Goal: Task Accomplishment & Management: Manage account settings

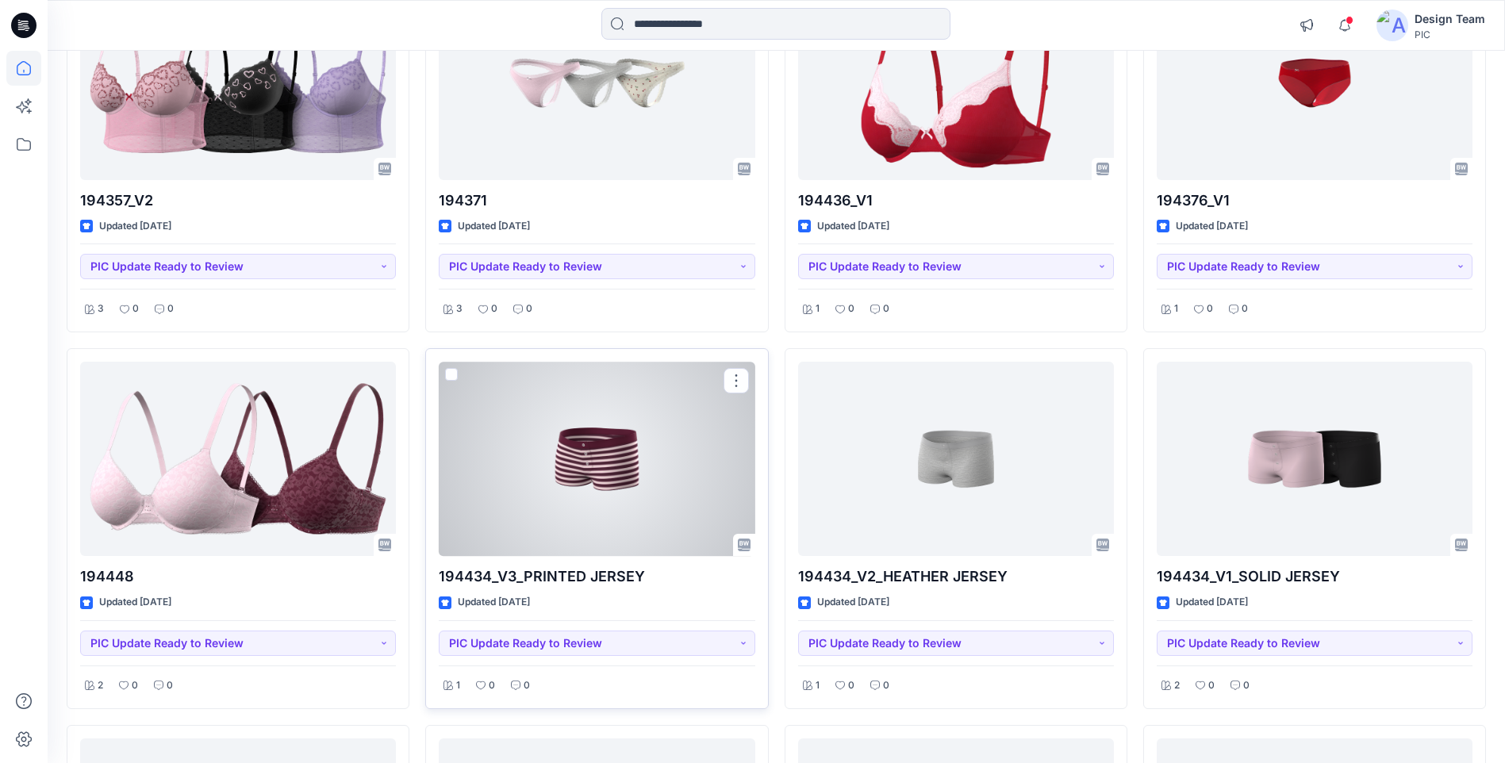
scroll to position [3859, 0]
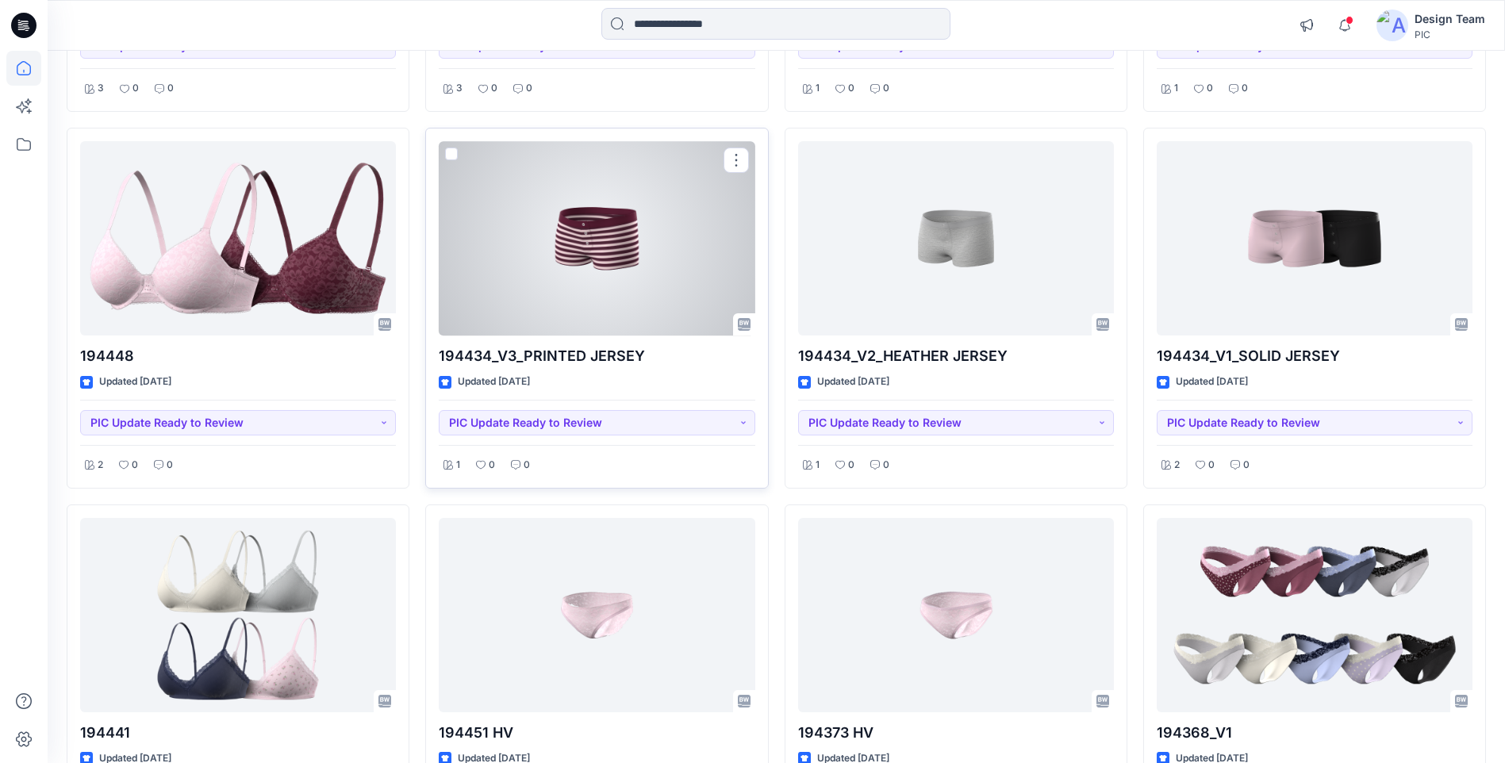
click at [628, 259] on div at bounding box center [597, 238] width 316 height 194
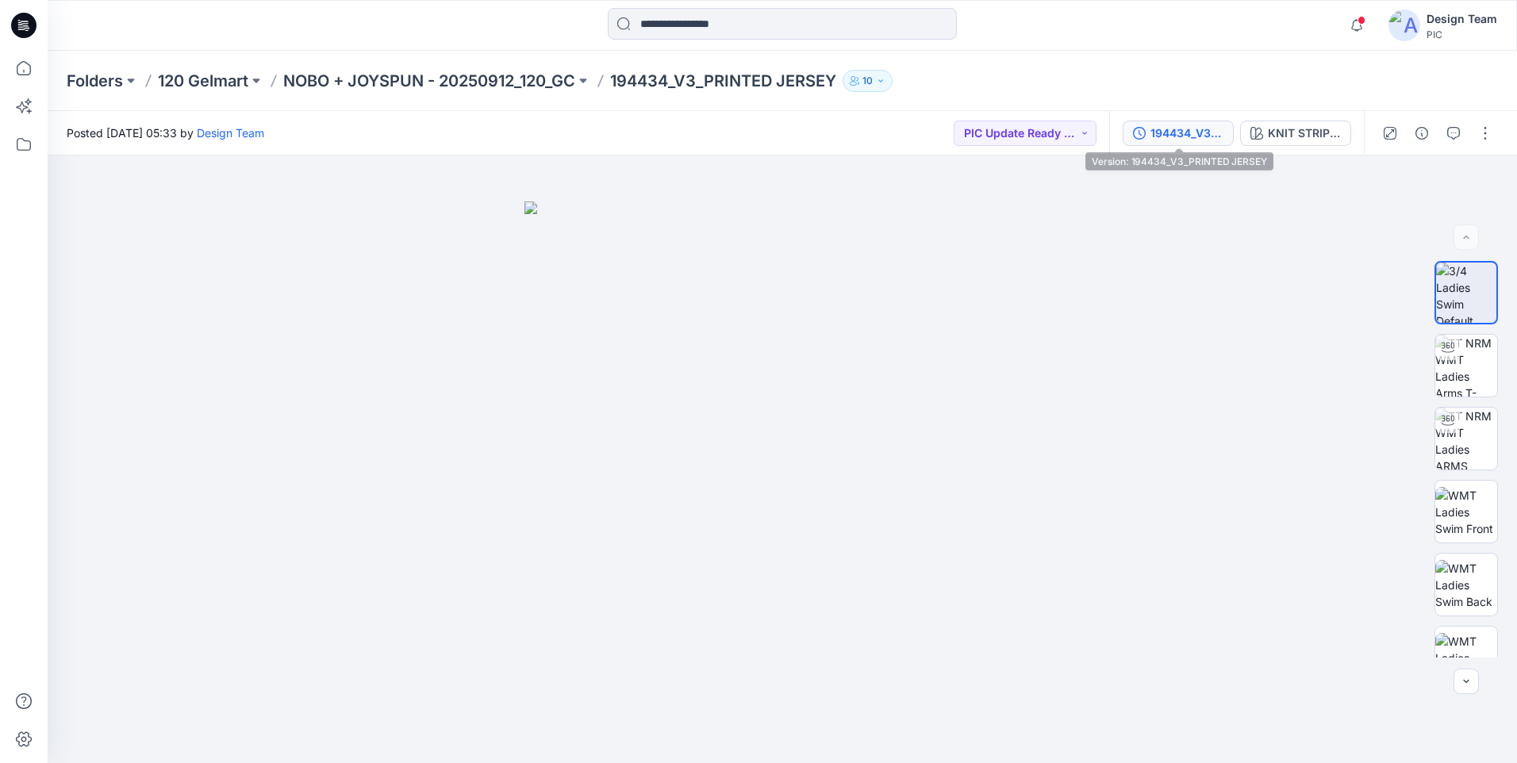
click at [1168, 136] on div "194434_V3_PRINTED JERSEY" at bounding box center [1186, 133] width 73 height 17
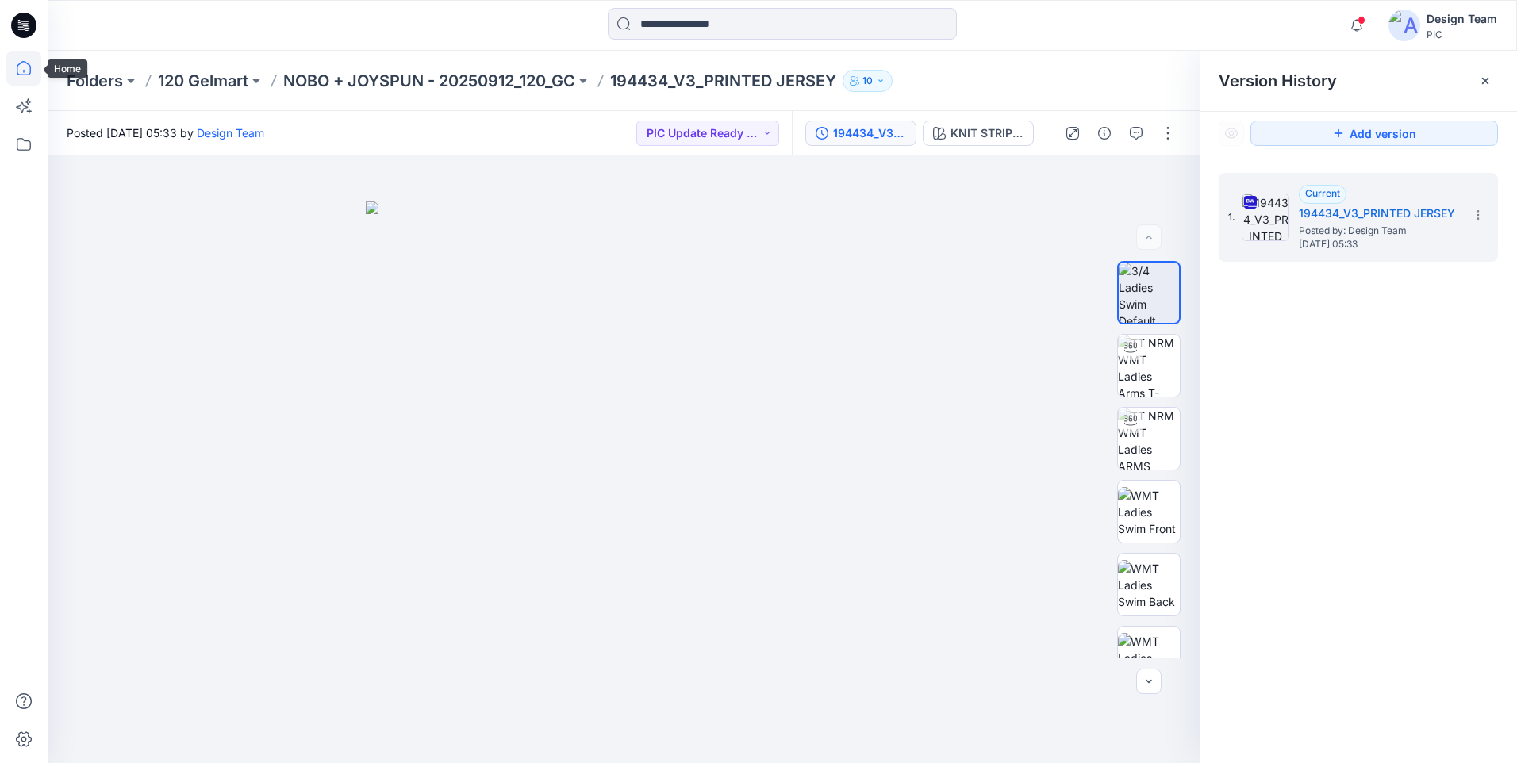
click at [28, 74] on icon at bounding box center [23, 68] width 35 height 35
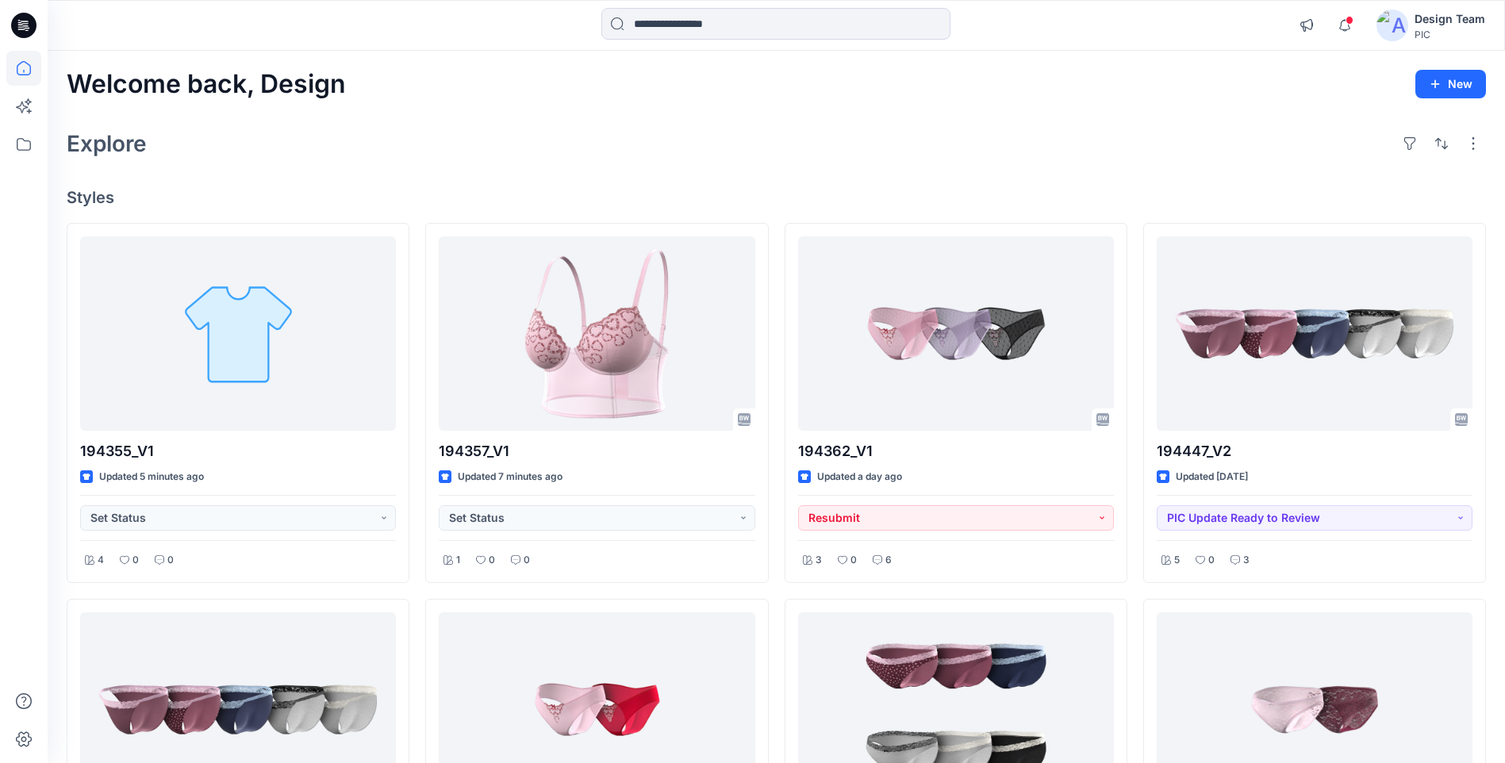
click at [345, 145] on div "Explore" at bounding box center [776, 144] width 1419 height 38
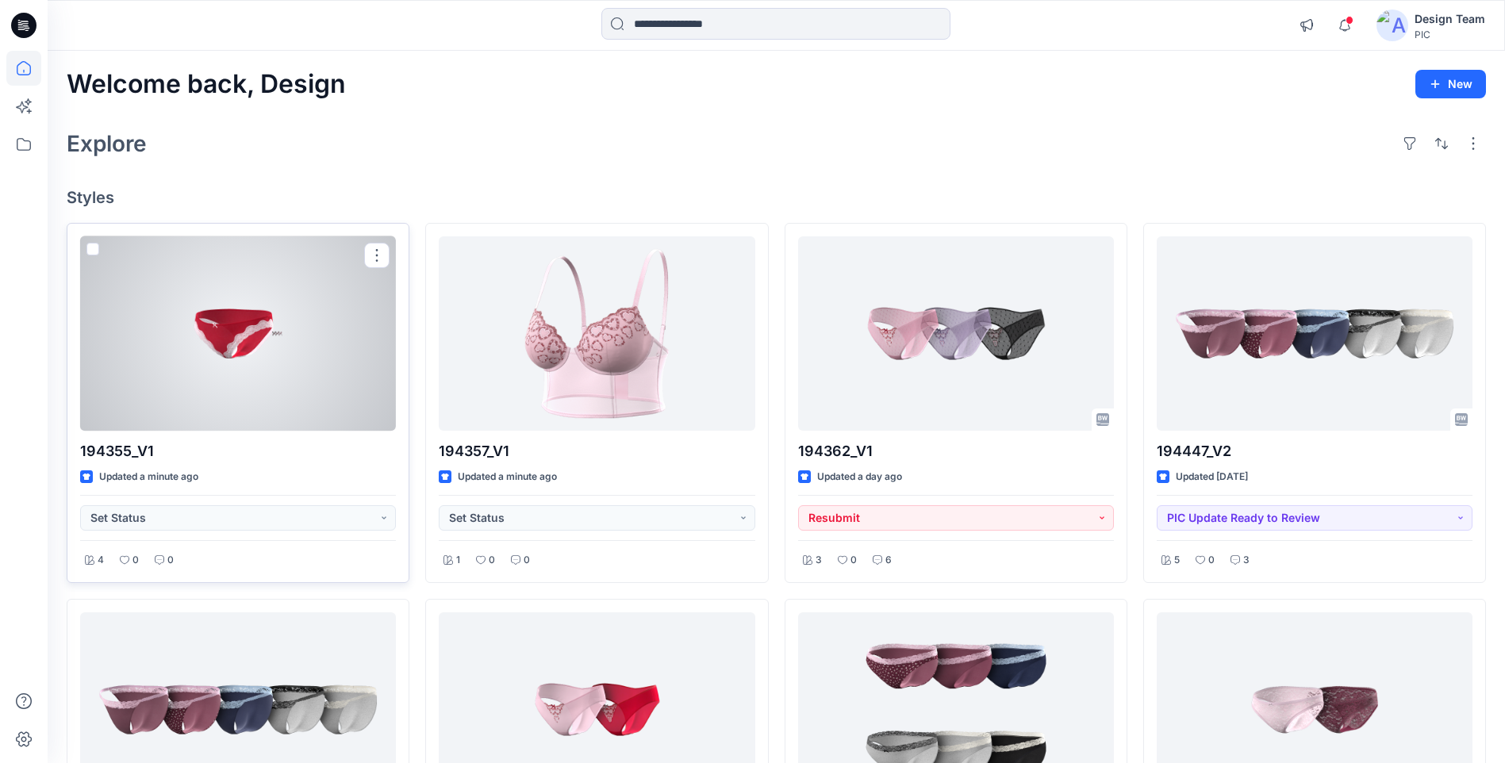
click at [286, 347] on div at bounding box center [238, 333] width 316 height 194
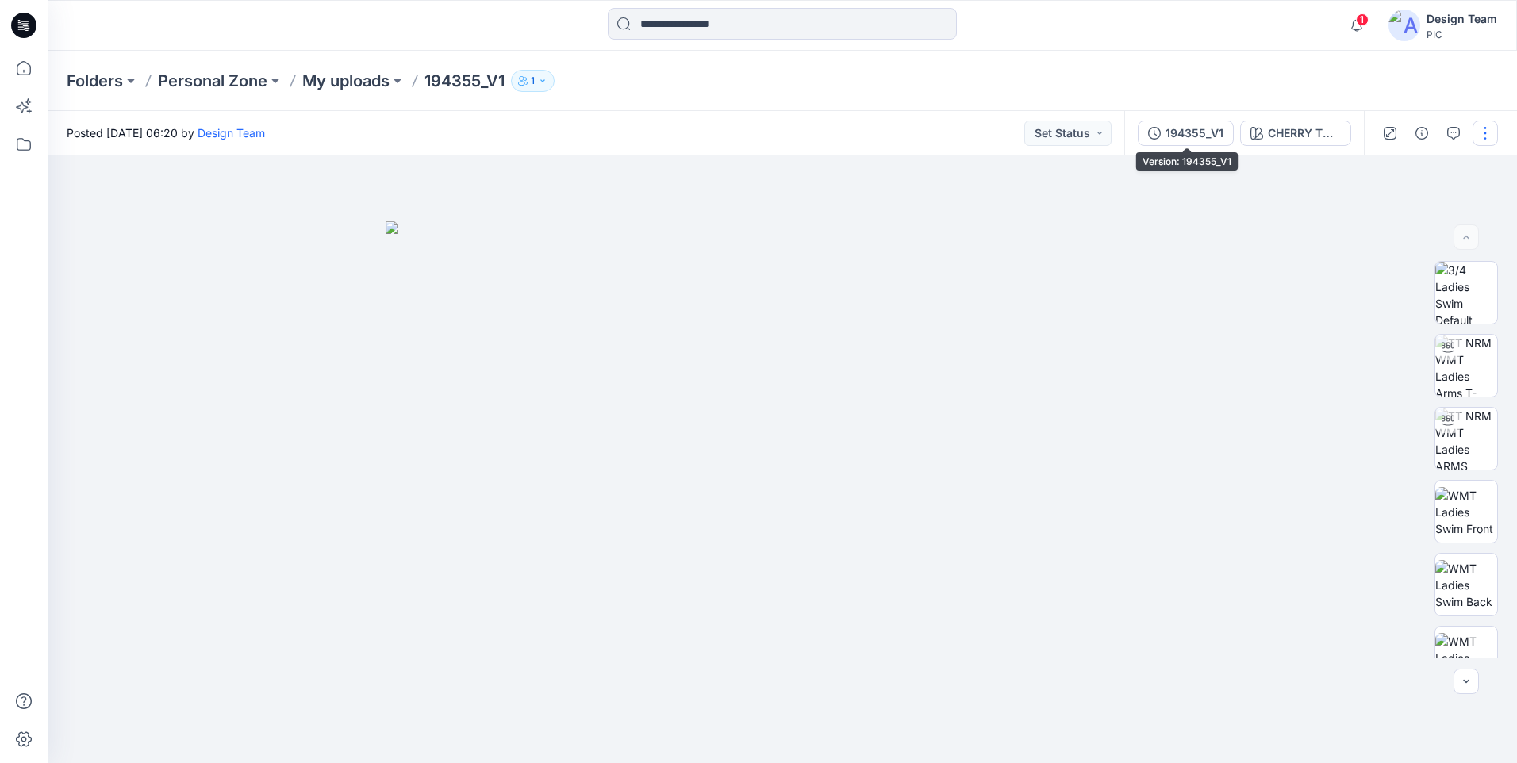
click at [1176, 131] on div "194355_V1" at bounding box center [1194, 133] width 58 height 17
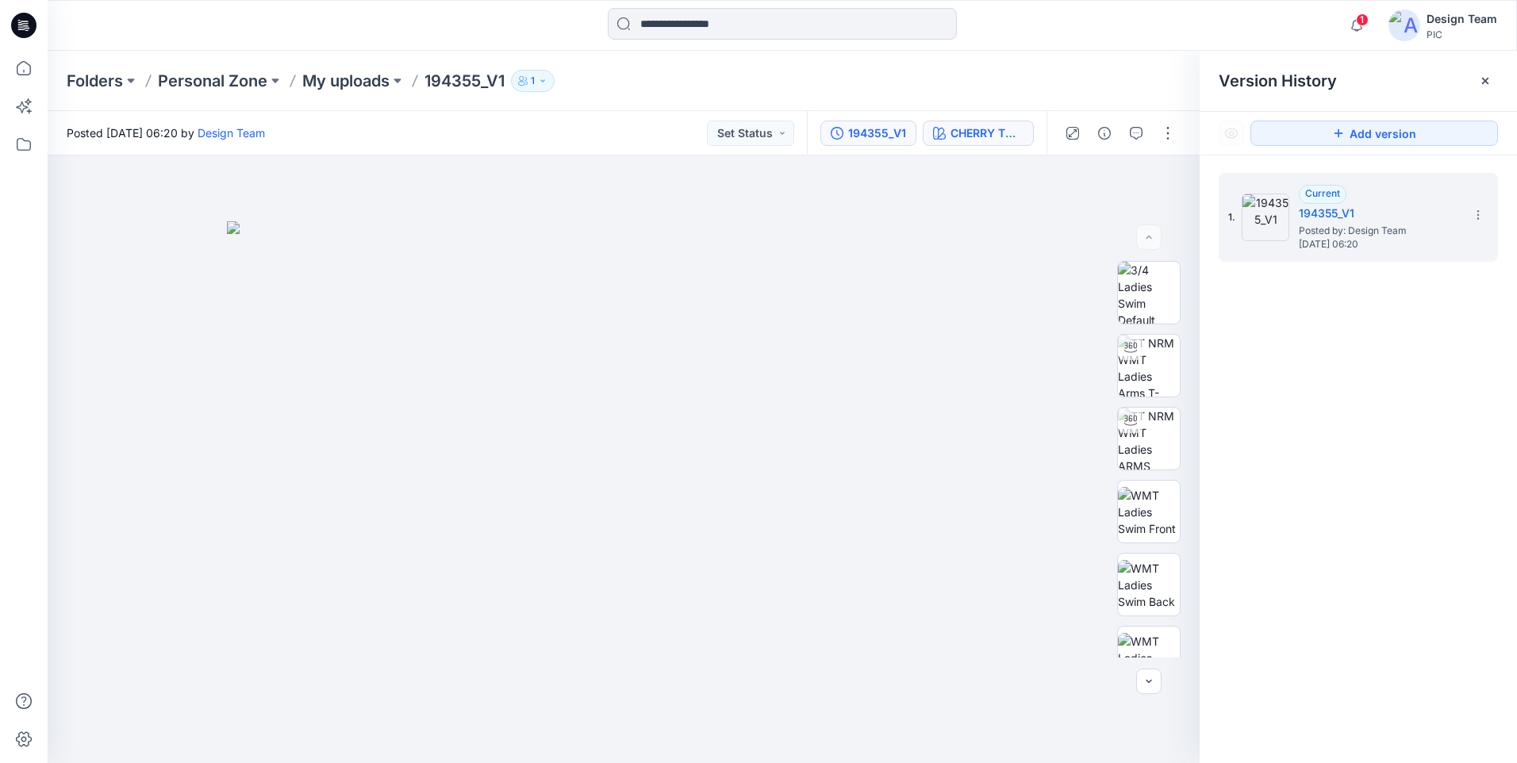
click at [983, 132] on div "CHERRY TOMATO" at bounding box center [986, 133] width 73 height 17
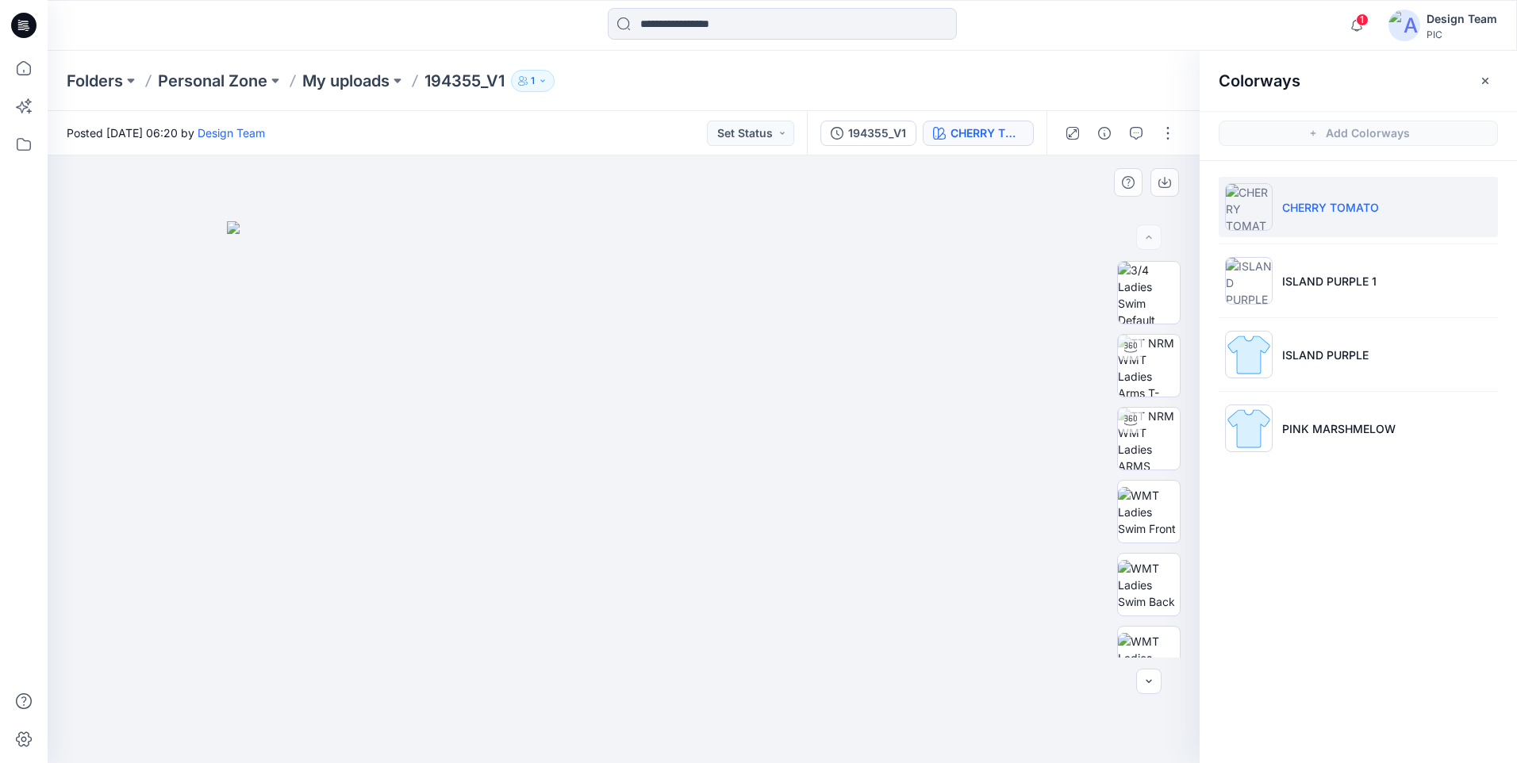
click at [469, 712] on div at bounding box center [624, 459] width 1152 height 608
click at [1130, 466] on img at bounding box center [1149, 439] width 62 height 62
click at [1160, 290] on img at bounding box center [1149, 293] width 62 height 62
click at [30, 71] on icon at bounding box center [24, 68] width 14 height 14
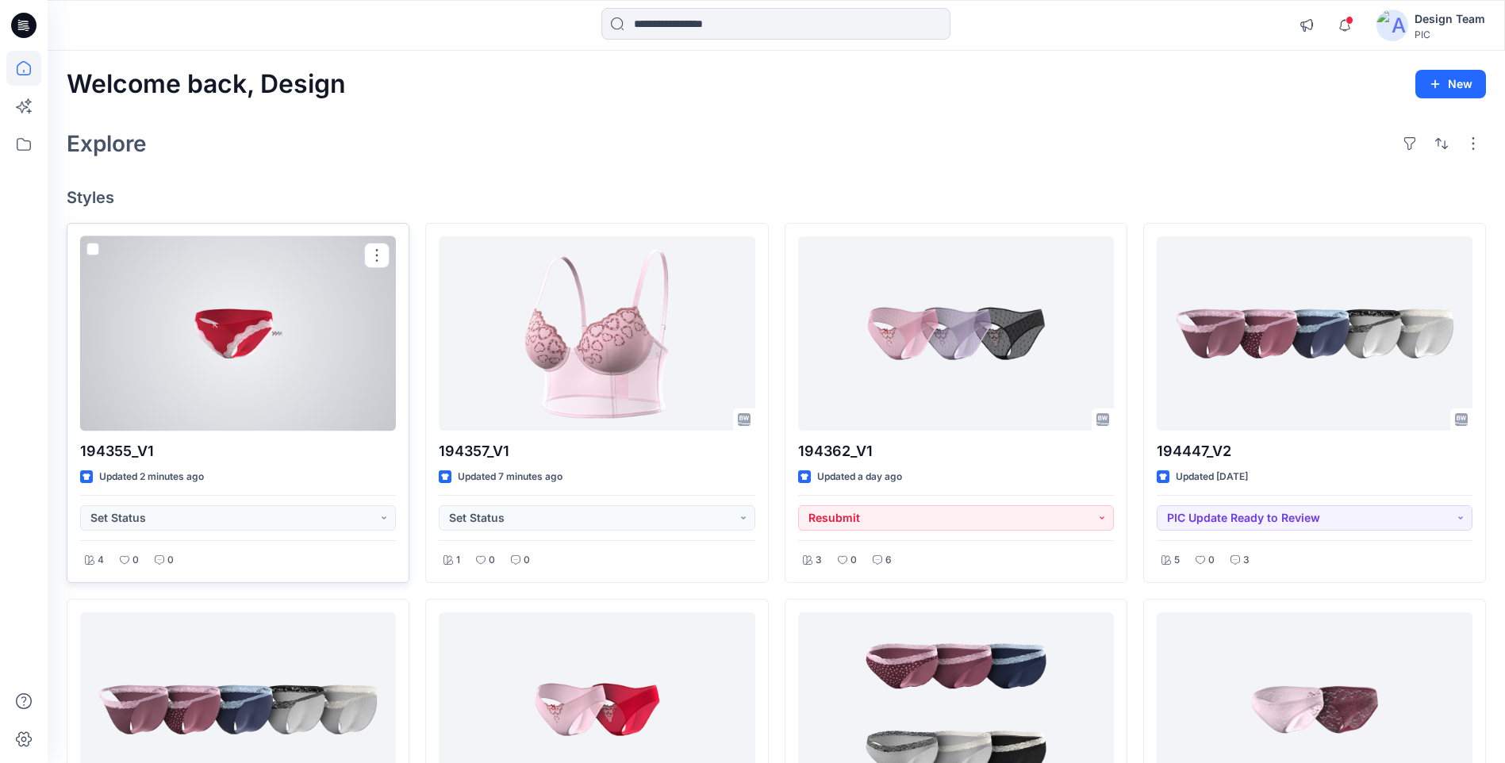
click at [292, 326] on div at bounding box center [238, 333] width 316 height 194
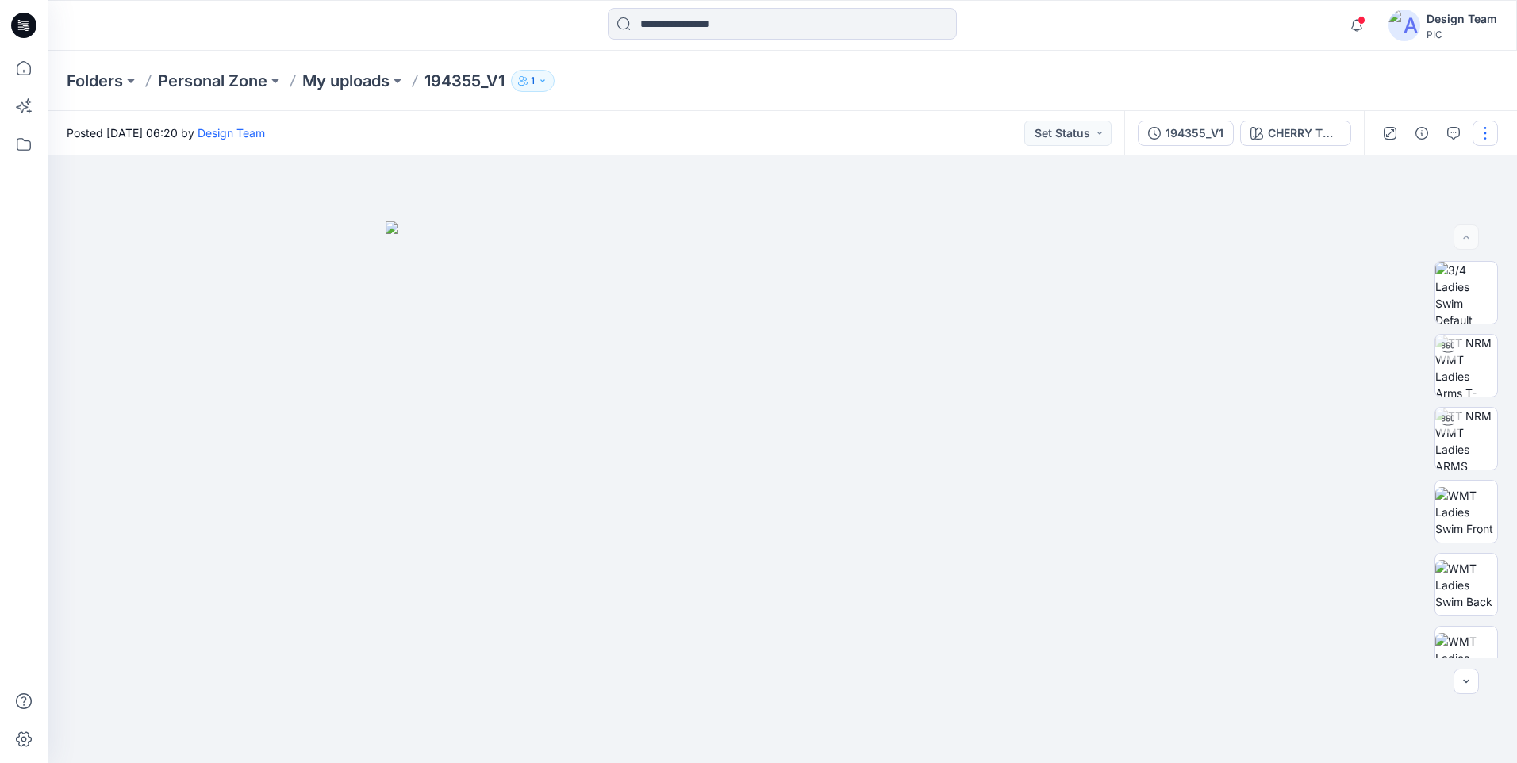
click at [1491, 136] on button "button" at bounding box center [1484, 133] width 25 height 25
click at [1387, 224] on button "Edit" at bounding box center [1418, 214] width 146 height 29
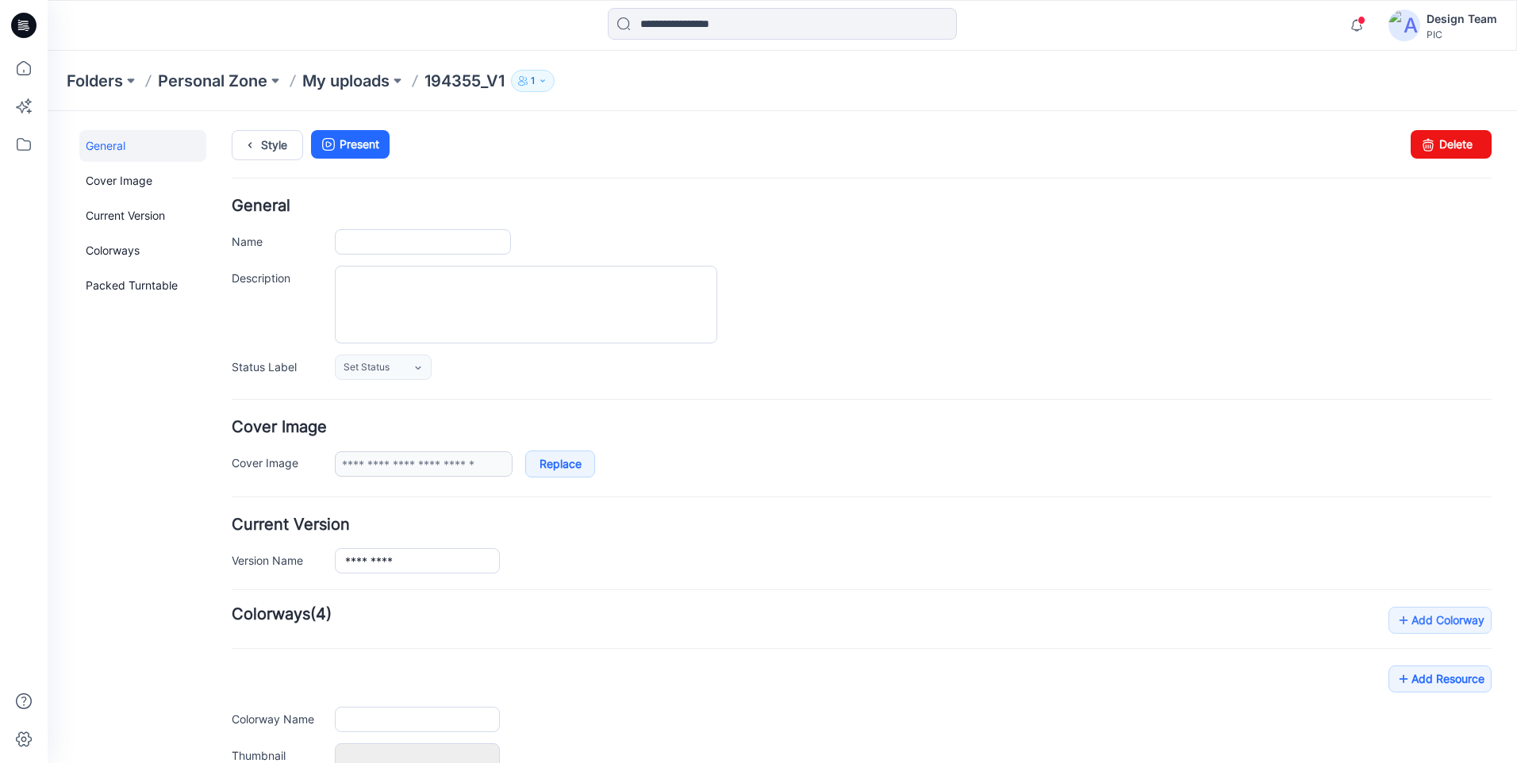
type input "*********"
type input "**********"
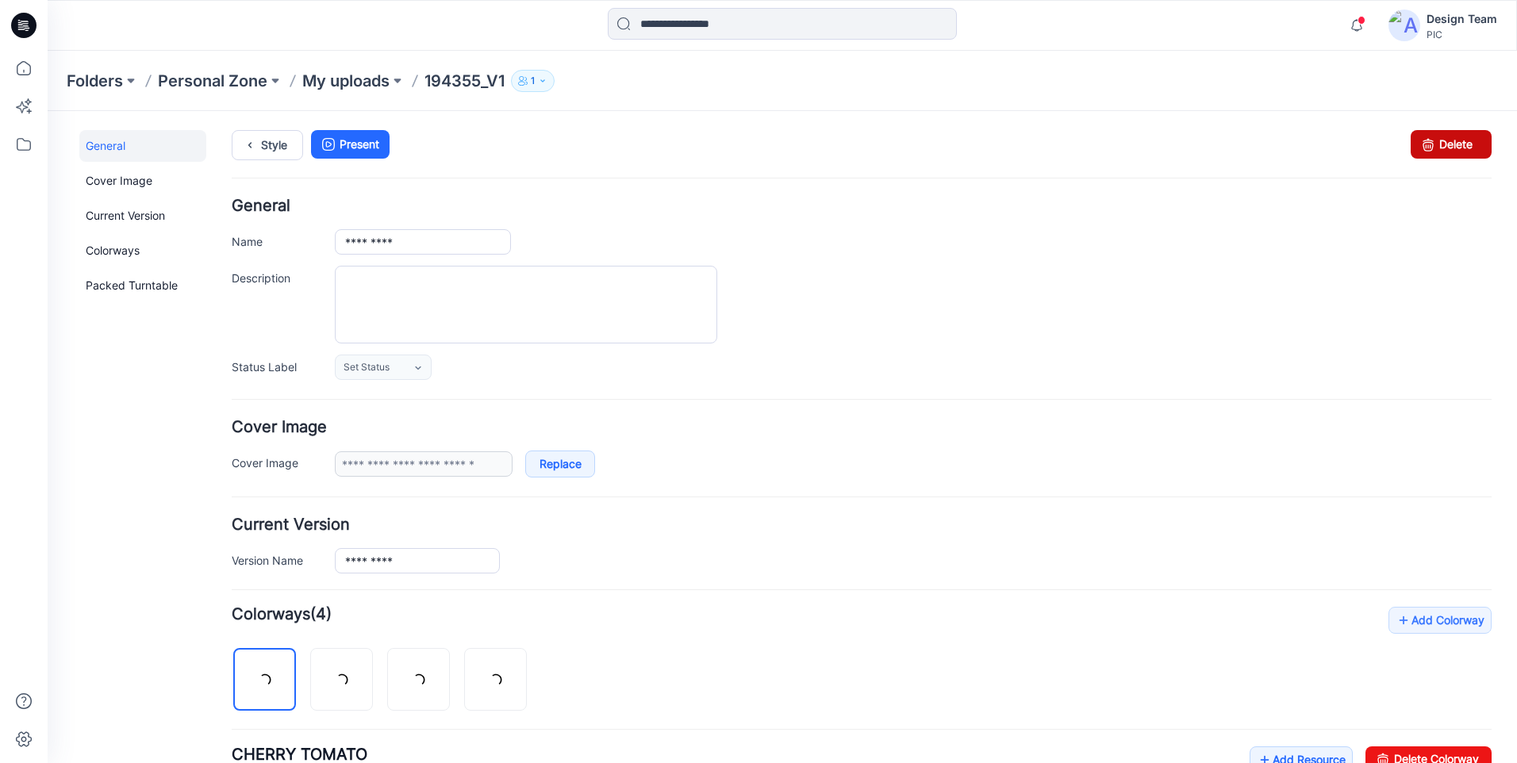
click at [1440, 139] on link "Delete" at bounding box center [1450, 144] width 81 height 29
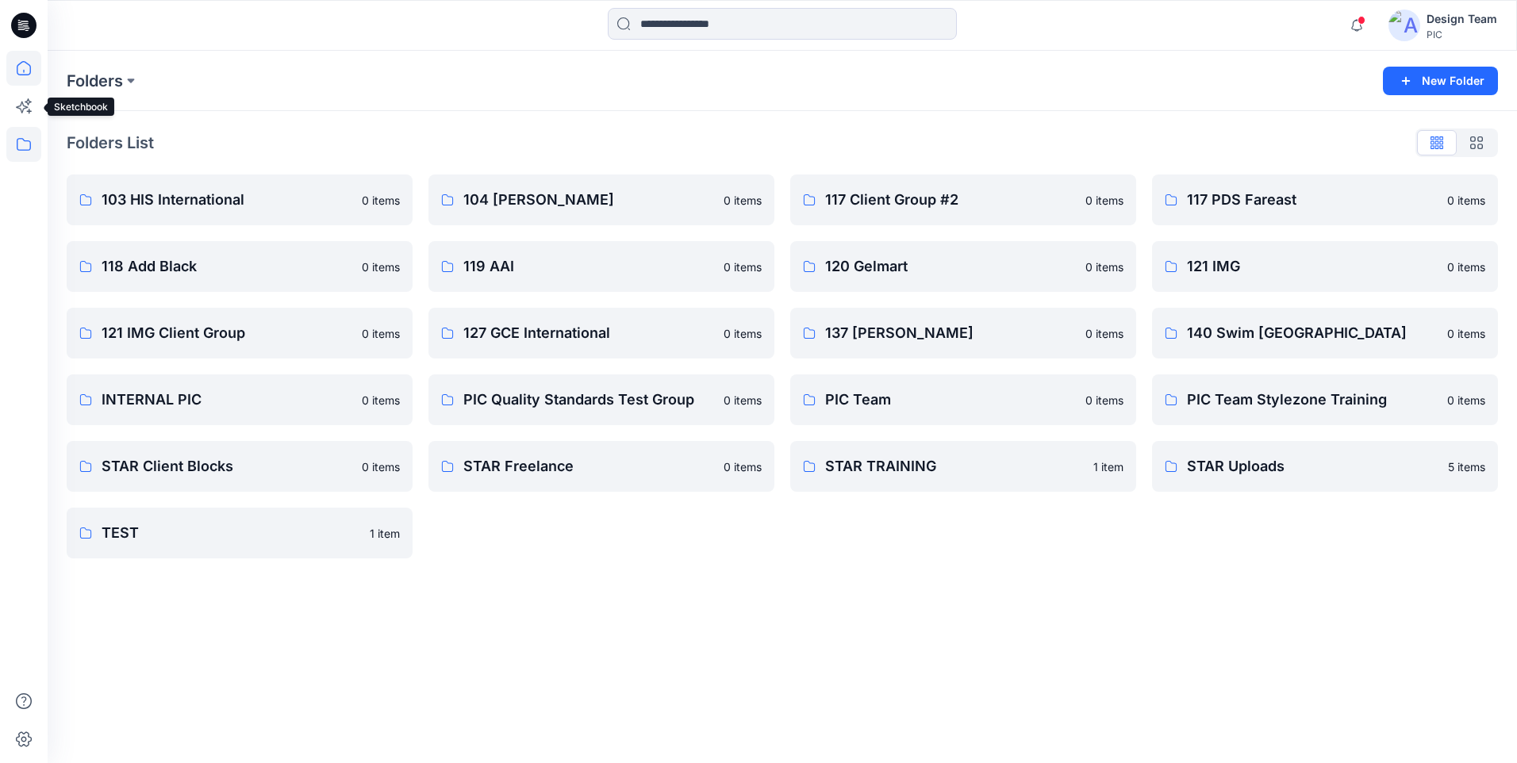
click at [23, 73] on icon at bounding box center [23, 68] width 35 height 35
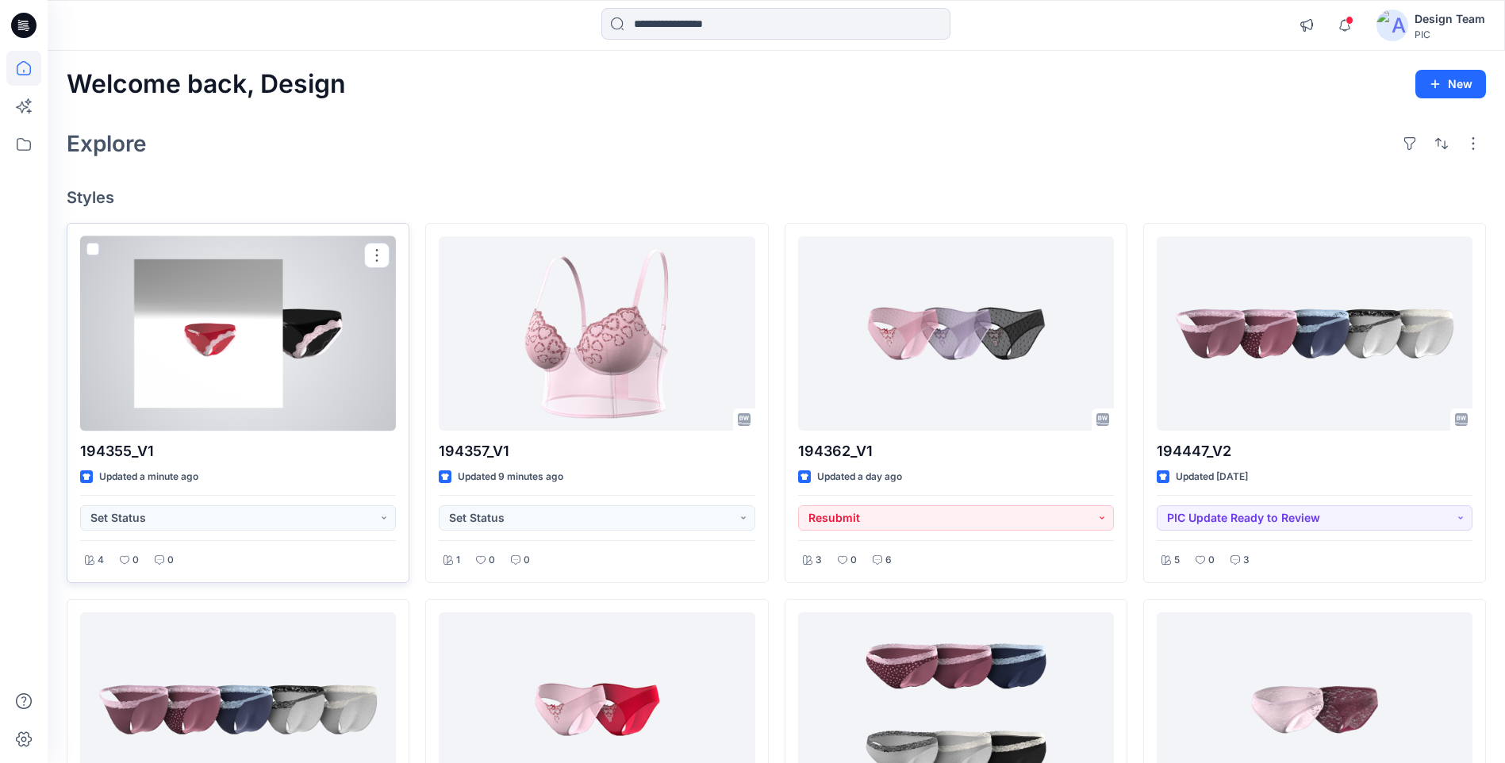
click at [263, 366] on div at bounding box center [238, 333] width 316 height 194
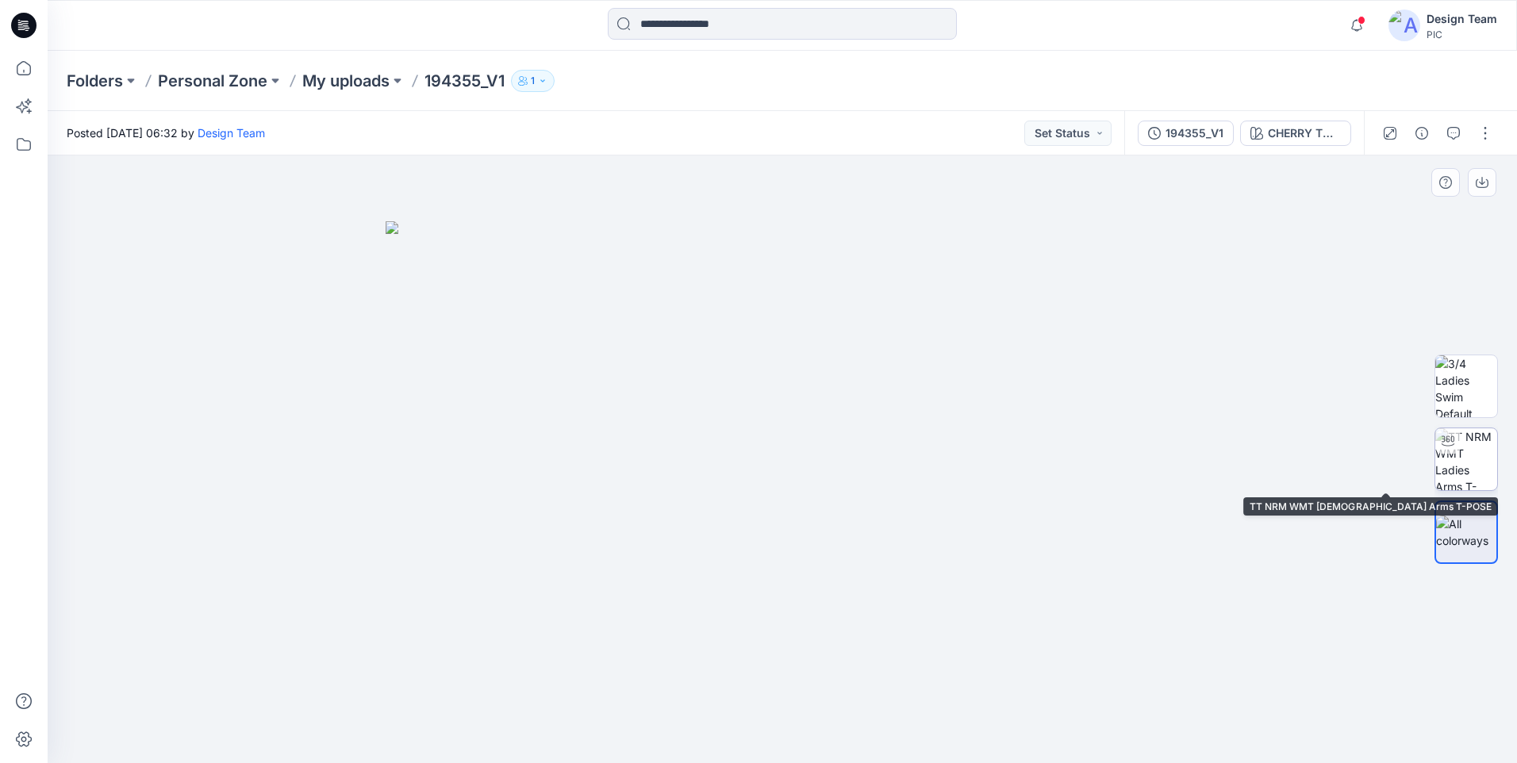
click at [1480, 463] on img at bounding box center [1466, 459] width 62 height 62
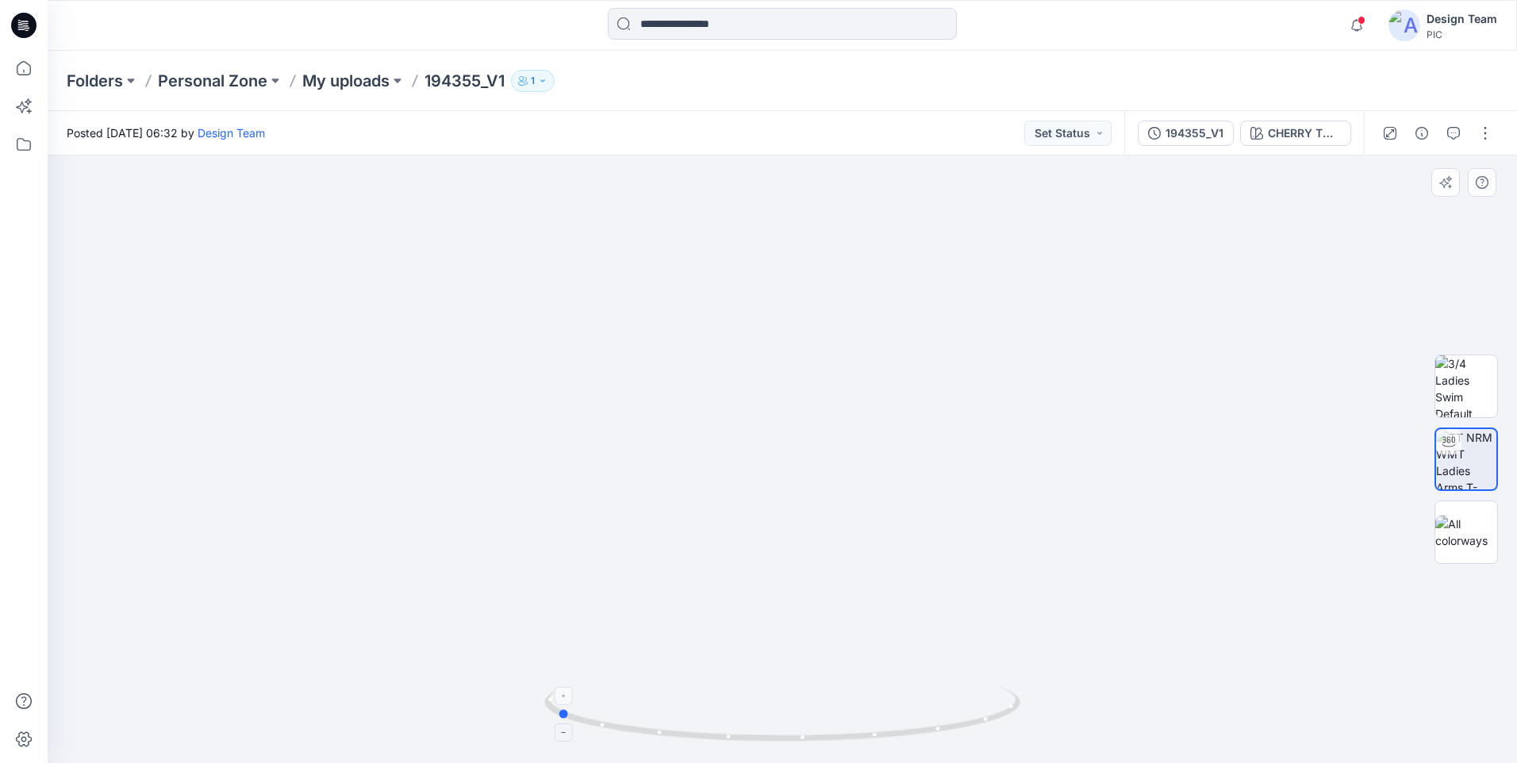
drag, startPoint x: 867, startPoint y: 742, endPoint x: 648, endPoint y: 734, distance: 219.1
click at [643, 738] on icon at bounding box center [784, 715] width 480 height 59
drag, startPoint x: 800, startPoint y: 738, endPoint x: 1042, endPoint y: 744, distance: 242.0
click at [1042, 744] on div at bounding box center [782, 459] width 1469 height 608
click at [7, 68] on icon at bounding box center [23, 68] width 35 height 35
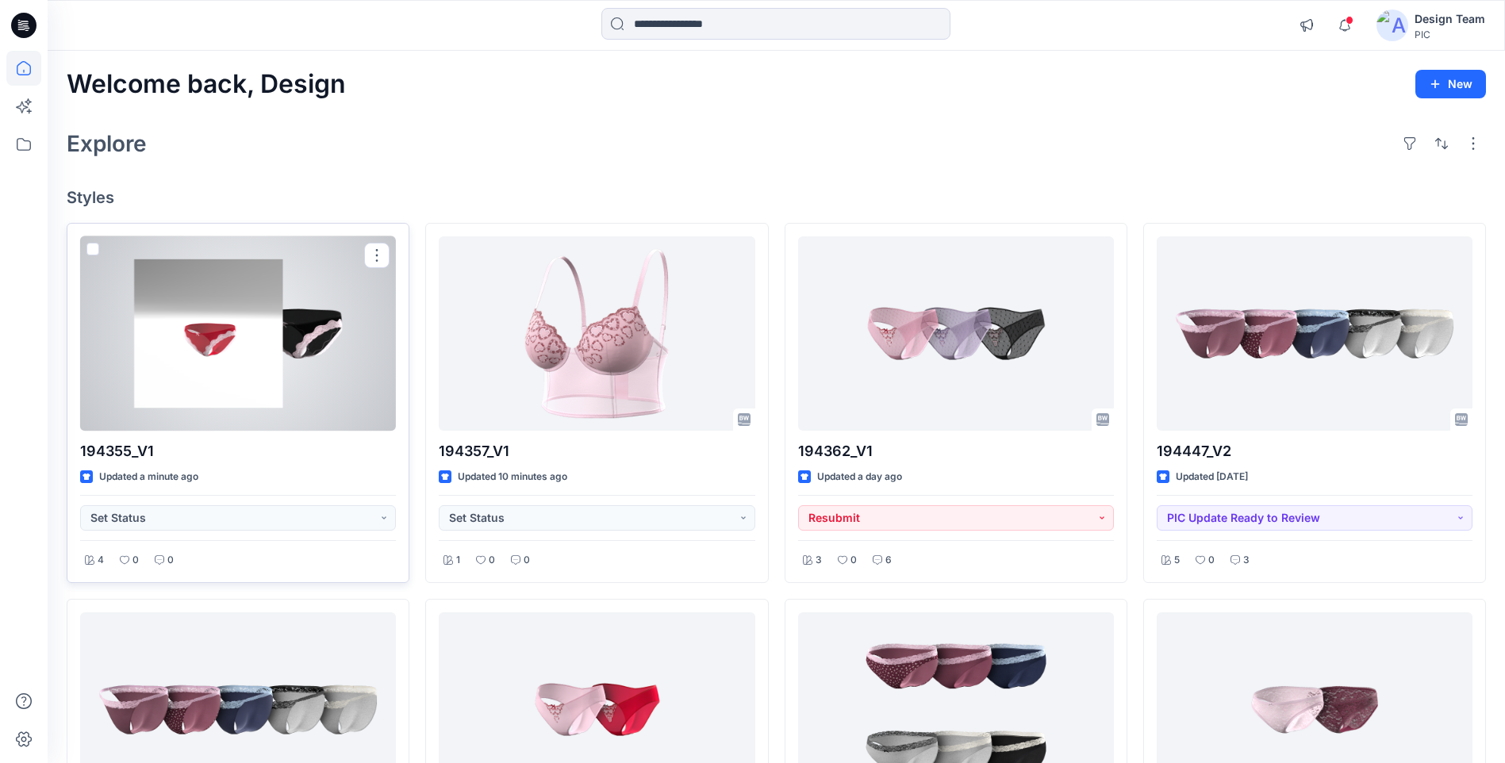
click at [294, 359] on div at bounding box center [238, 333] width 316 height 194
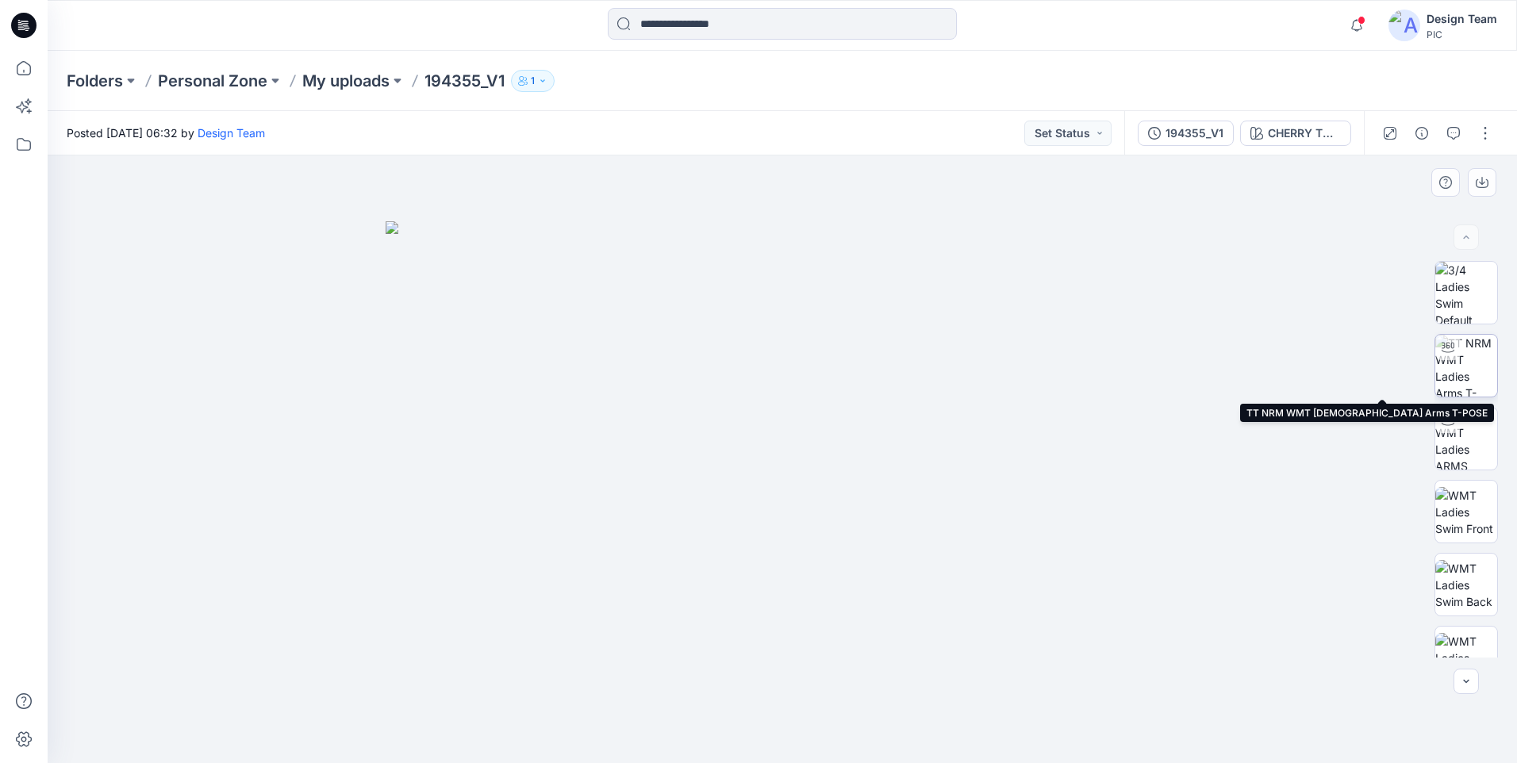
click at [1471, 374] on img at bounding box center [1466, 366] width 62 height 62
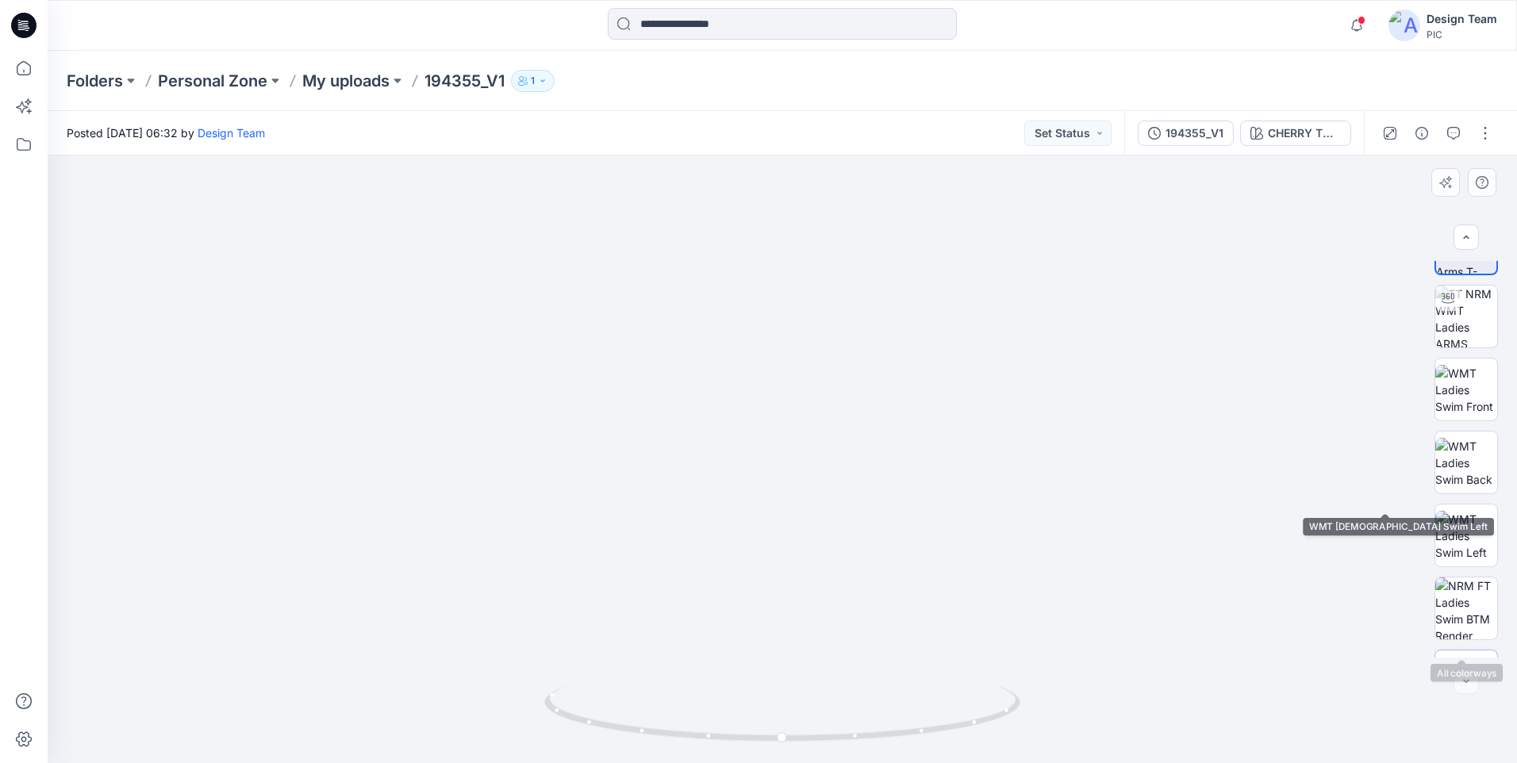
scroll to position [178, 0]
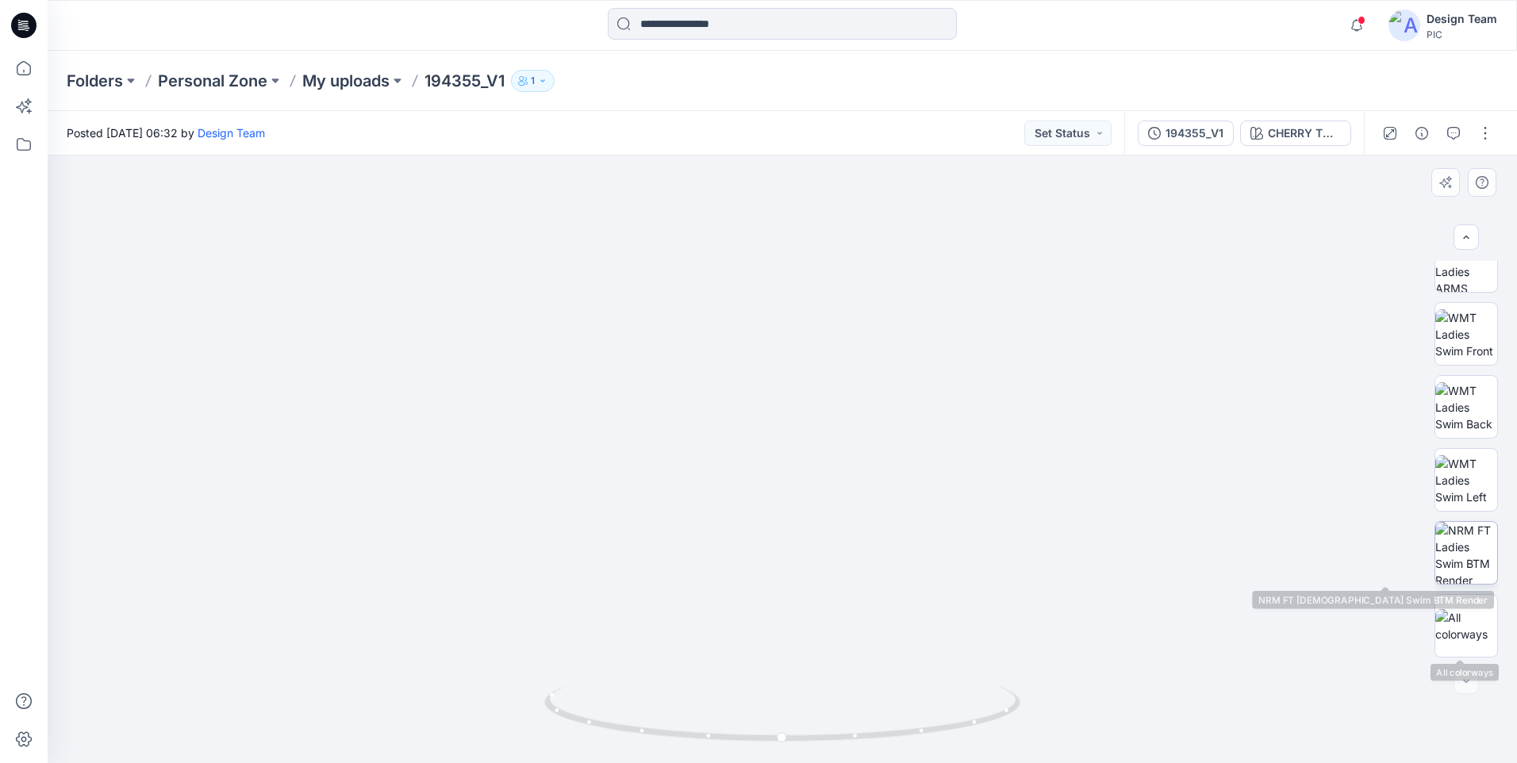
click at [1452, 541] on img at bounding box center [1466, 553] width 62 height 62
click at [1501, 136] on div at bounding box center [1437, 133] width 147 height 44
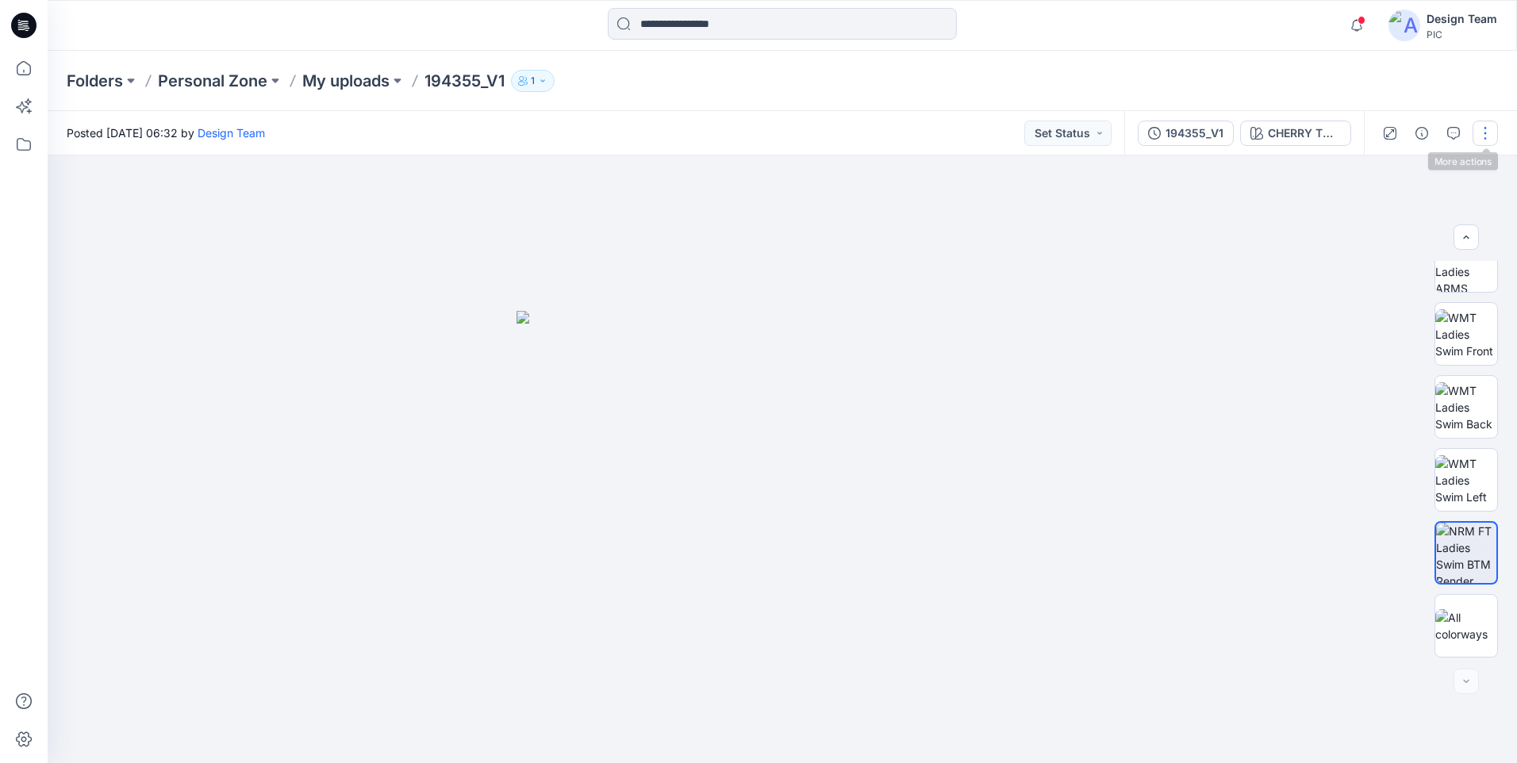
click at [1488, 132] on button "button" at bounding box center [1484, 133] width 25 height 25
click at [1419, 218] on button "Edit" at bounding box center [1418, 214] width 146 height 29
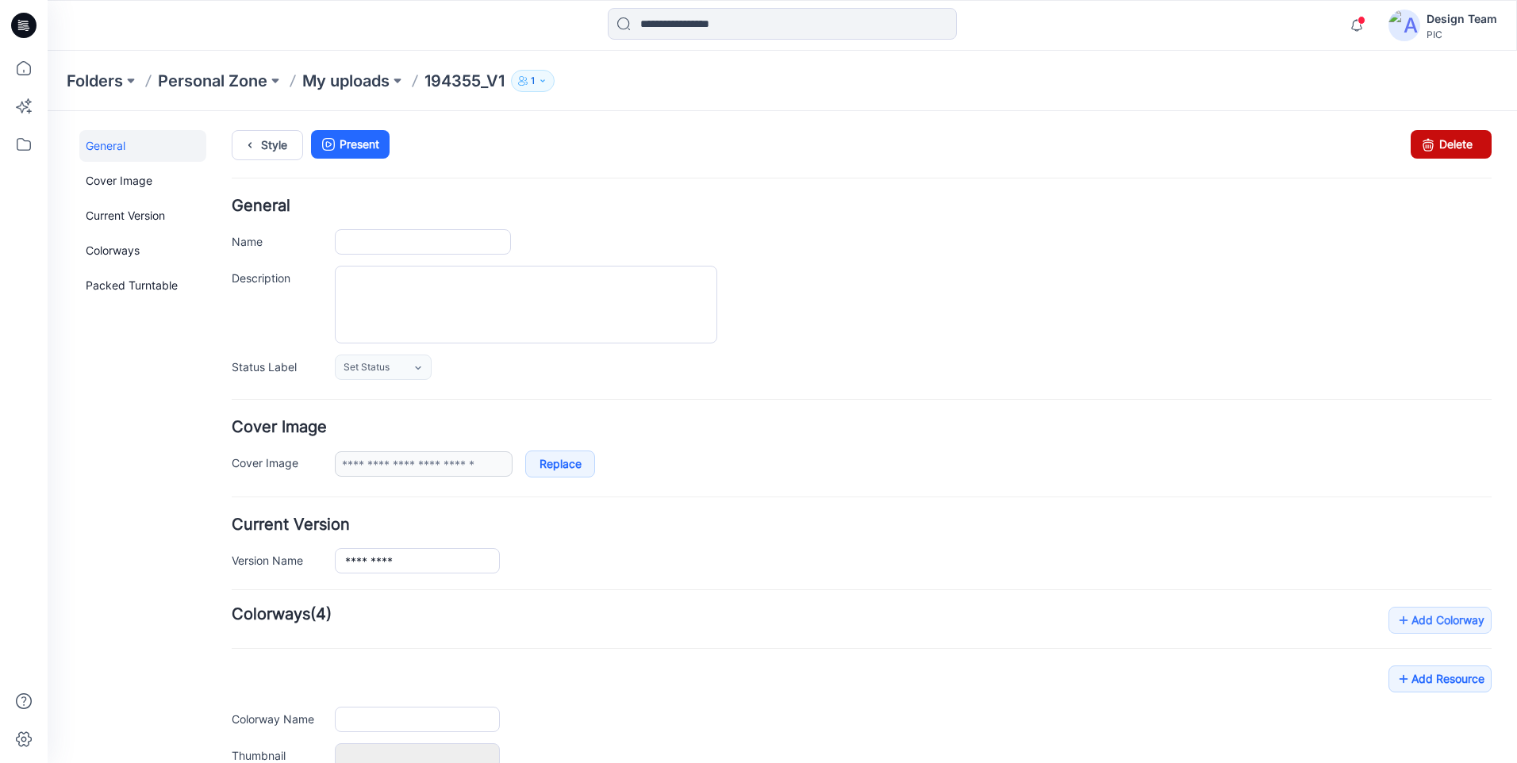
type input "*********"
type input "**********"
click at [1438, 144] on link "Delete" at bounding box center [1450, 144] width 81 height 29
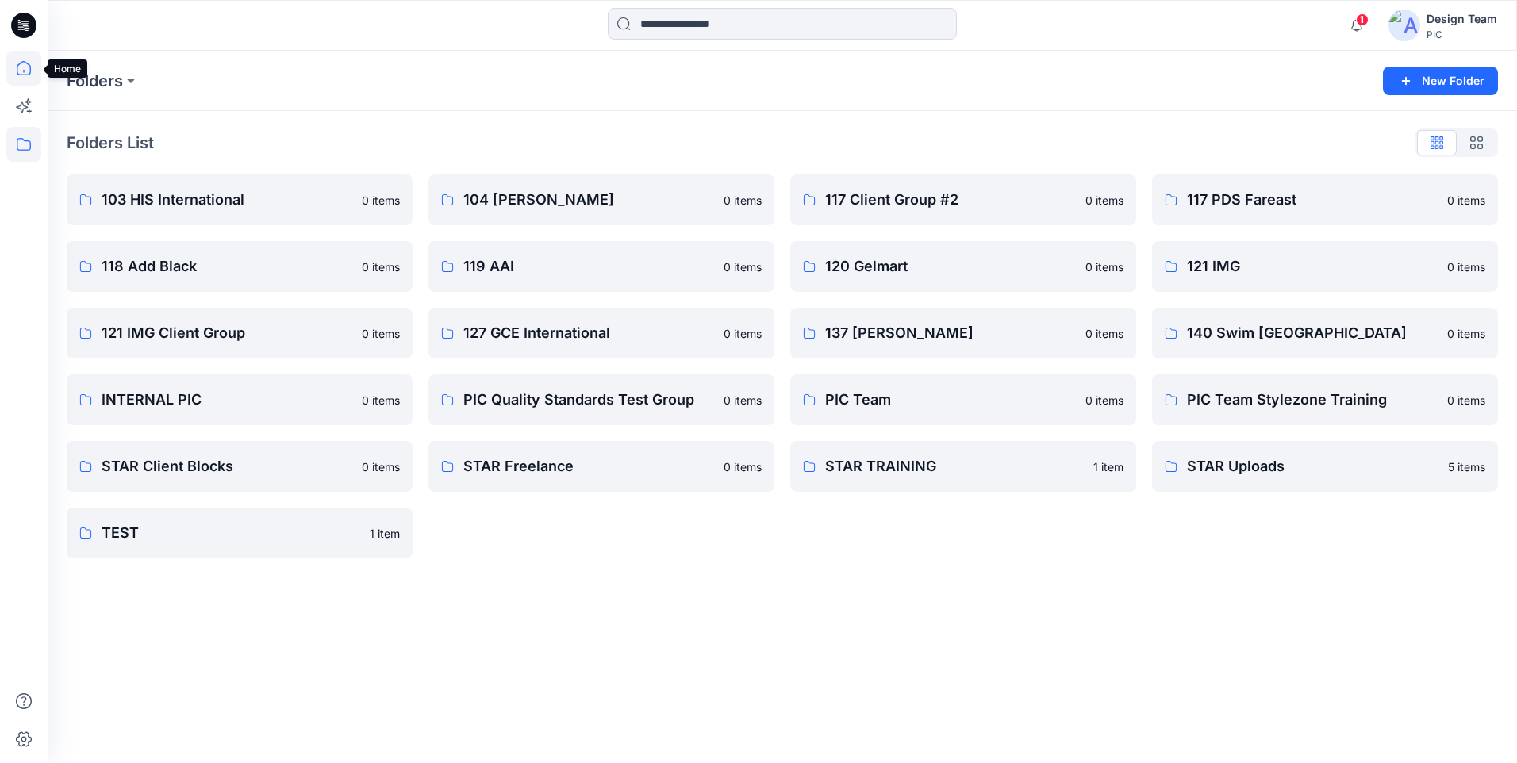
click at [21, 71] on icon at bounding box center [23, 68] width 35 height 35
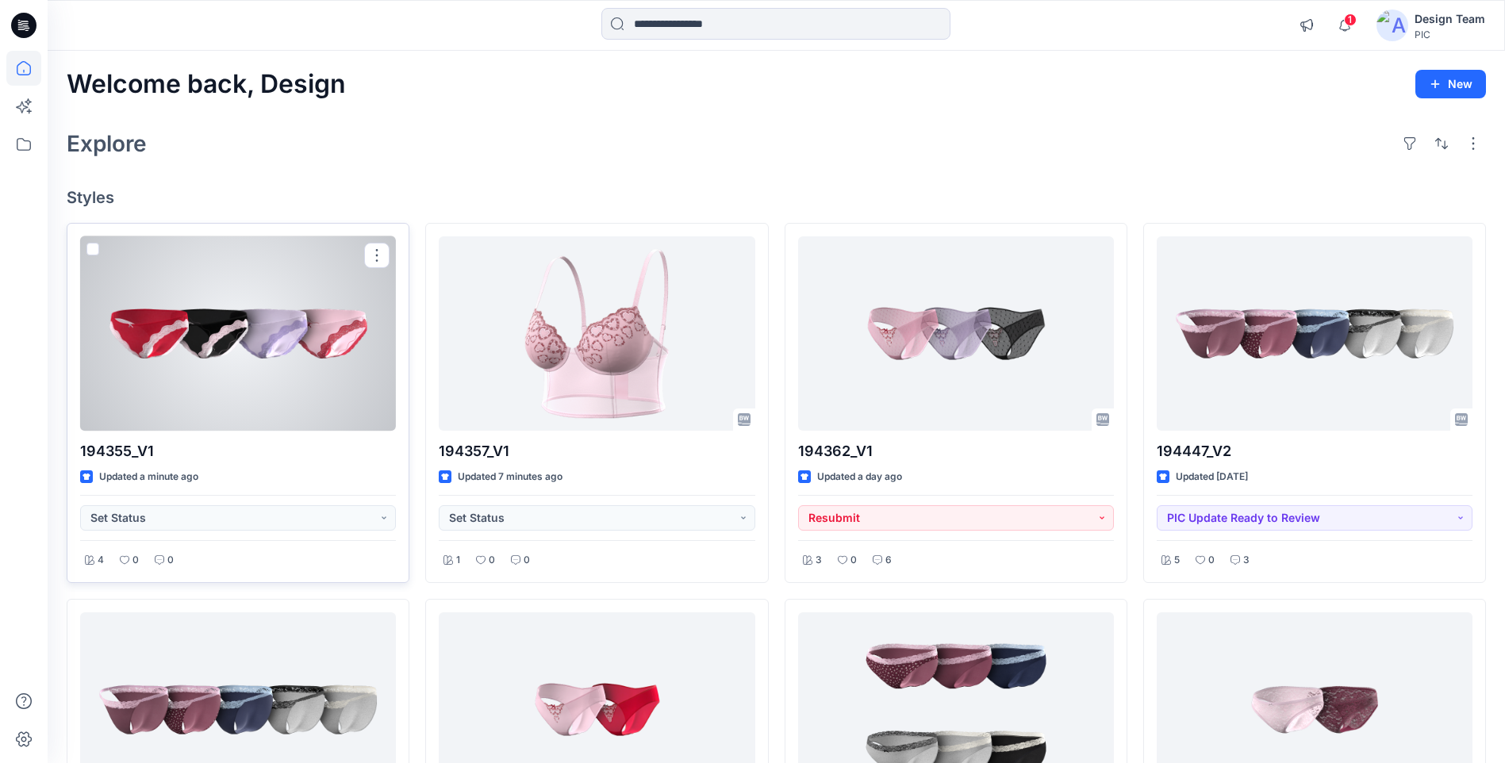
click at [255, 388] on div at bounding box center [238, 333] width 316 height 194
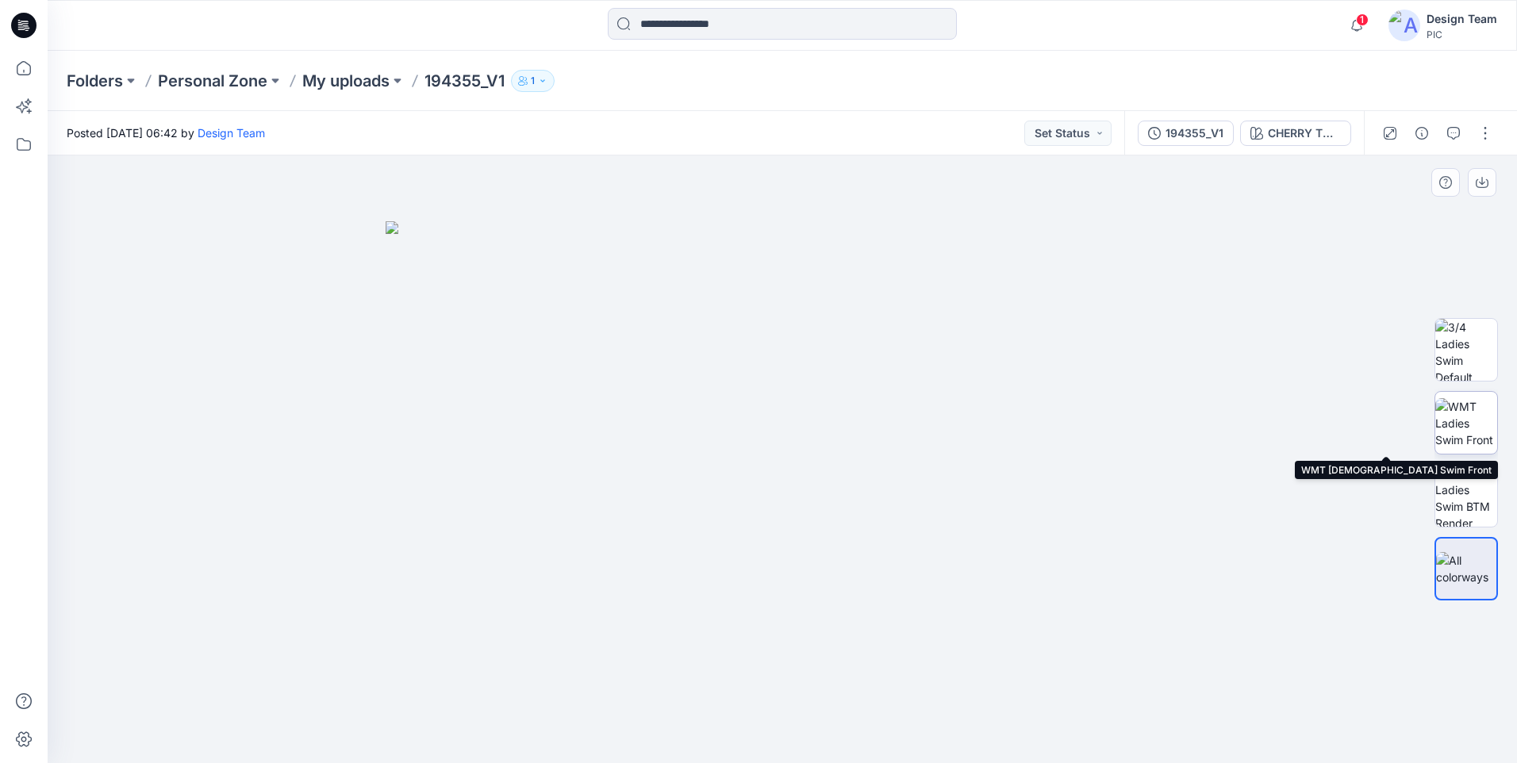
click at [1485, 435] on img at bounding box center [1466, 423] width 62 height 50
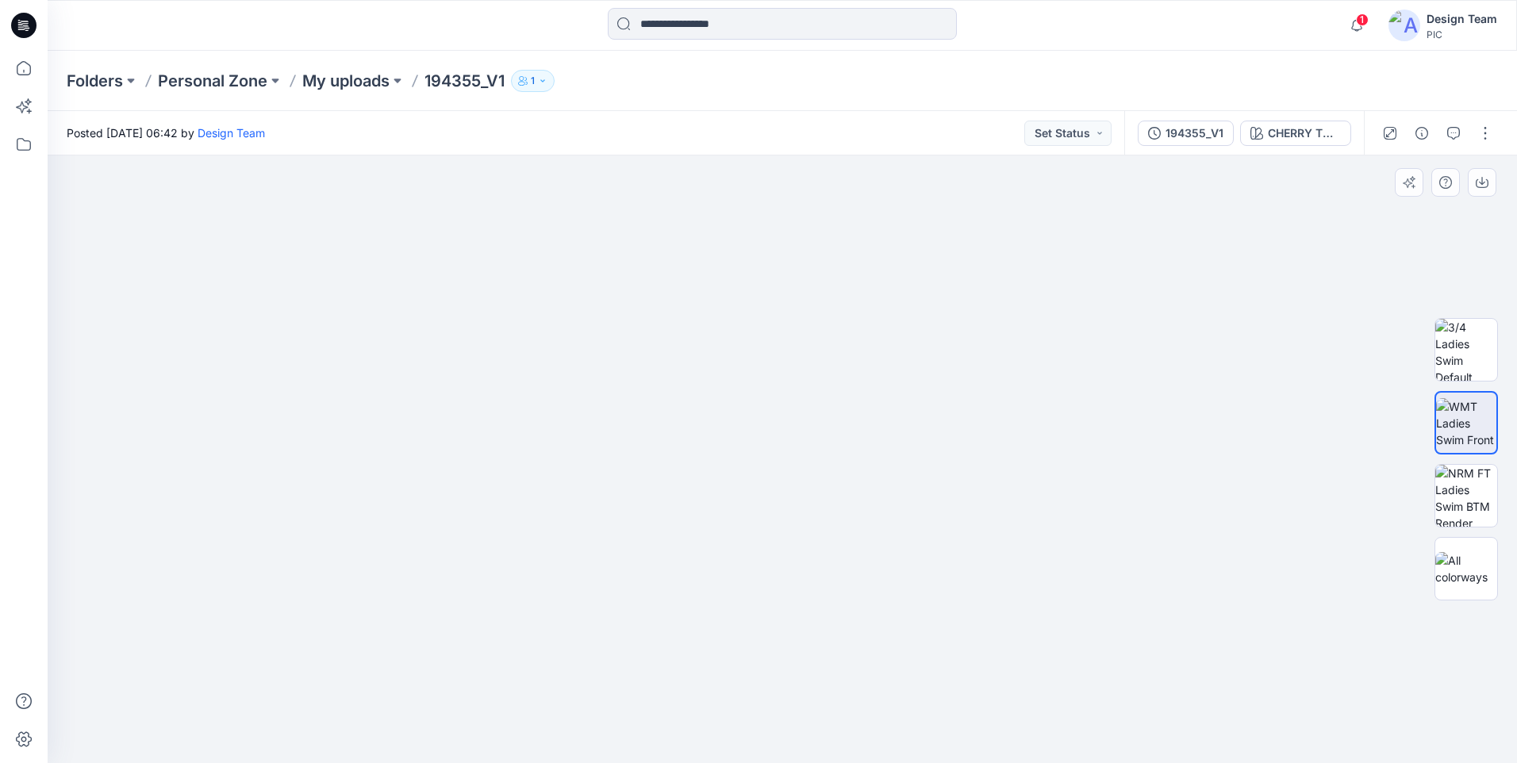
drag, startPoint x: 761, startPoint y: 491, endPoint x: 815, endPoint y: 255, distance: 241.7
click at [1475, 480] on img at bounding box center [1466, 496] width 62 height 62
click at [1291, 136] on div "CHERRY TOMATO" at bounding box center [1304, 133] width 73 height 17
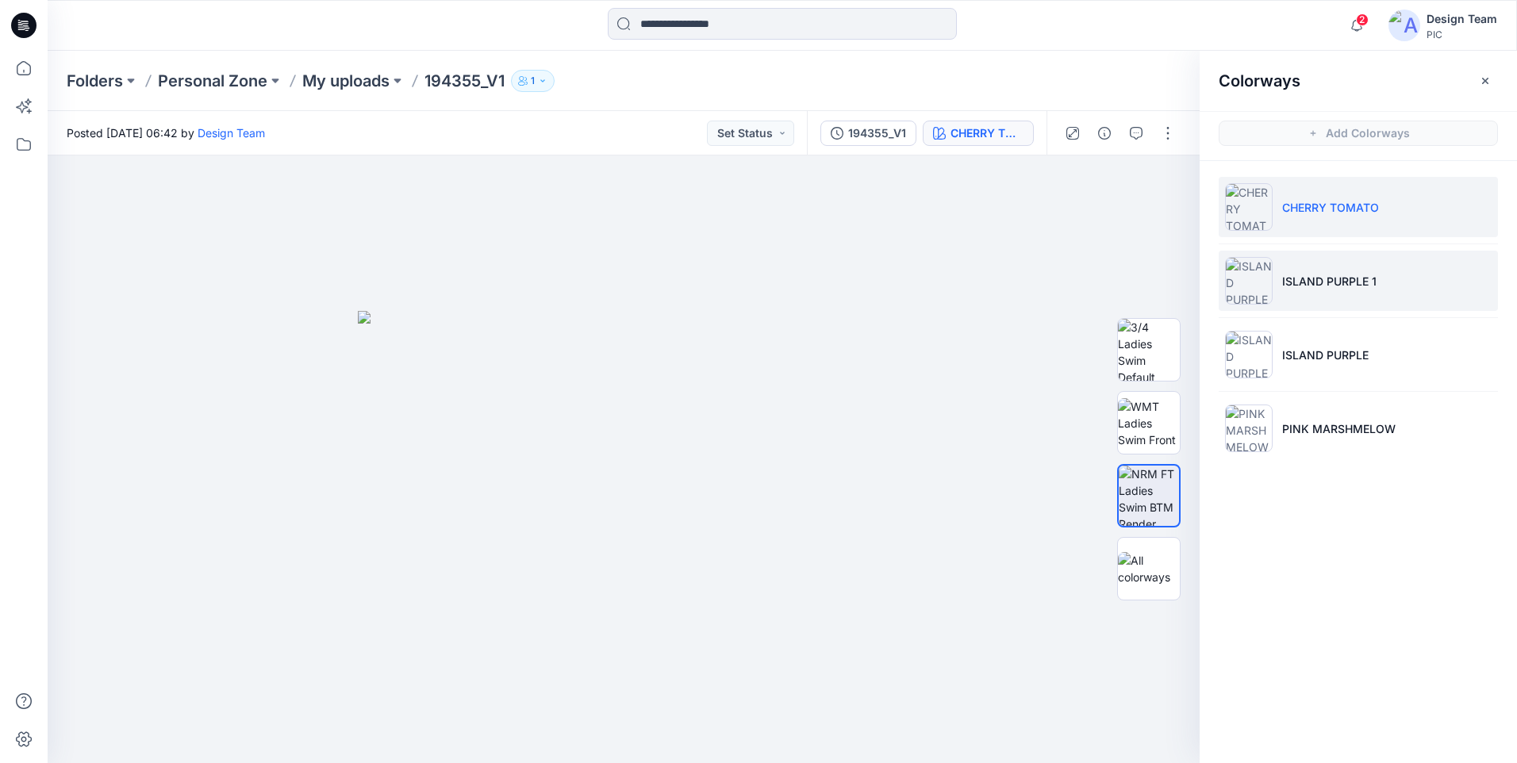
click at [1345, 274] on p "ISLAND PURPLE 1" at bounding box center [1329, 281] width 94 height 17
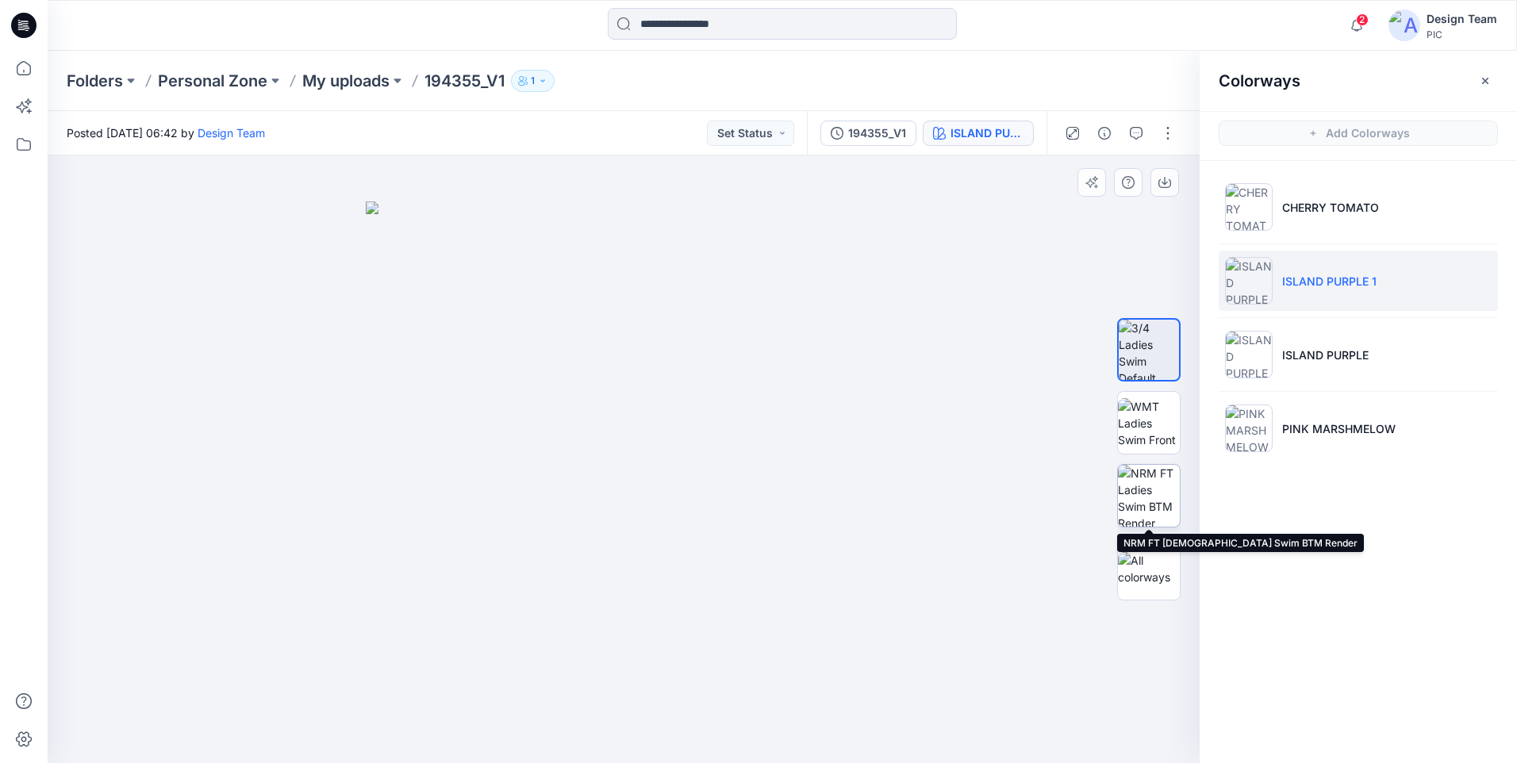
click at [1118, 510] on img at bounding box center [1149, 496] width 62 height 62
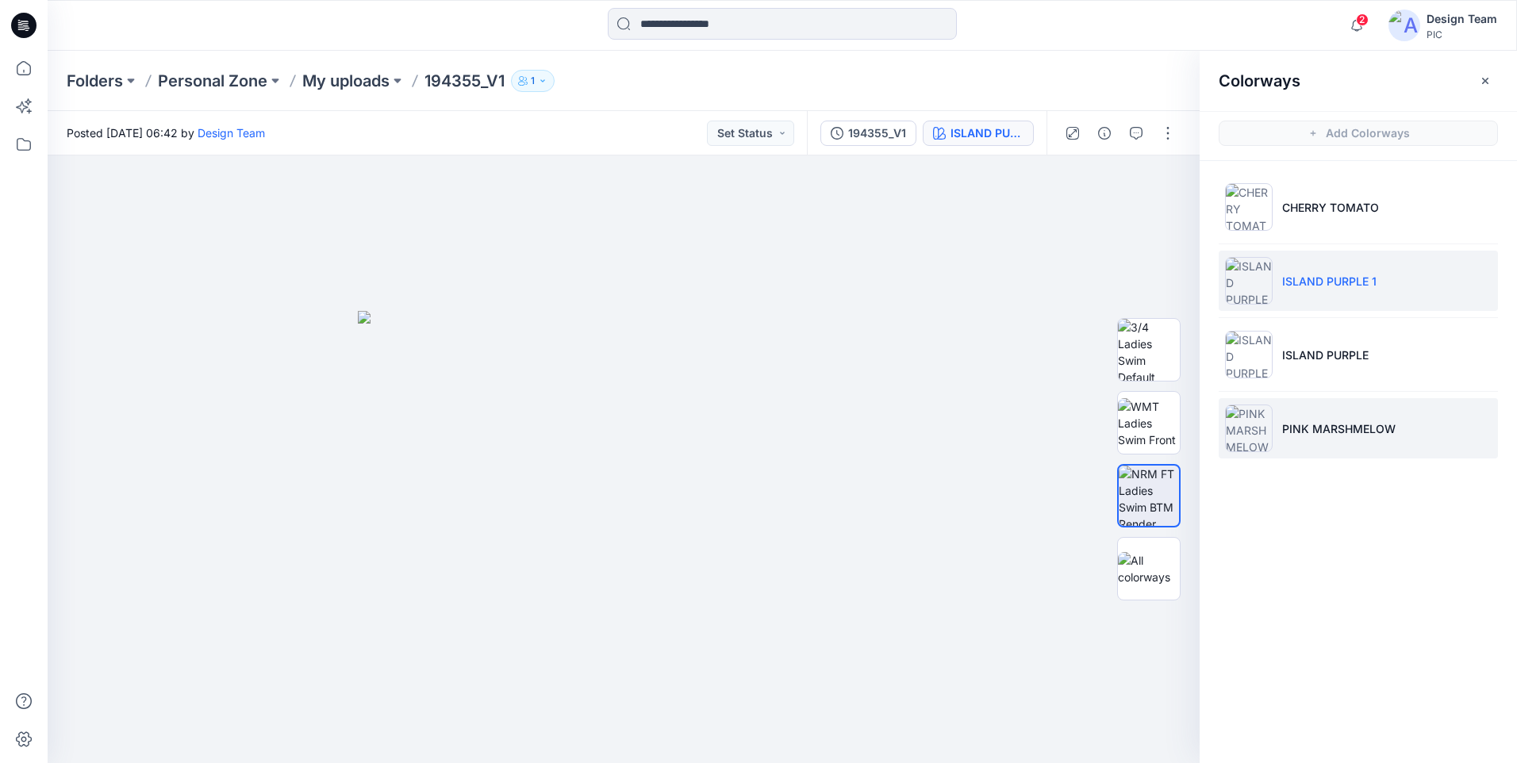
click at [1368, 428] on p "PINK MARSHMELOW" at bounding box center [1338, 428] width 113 height 17
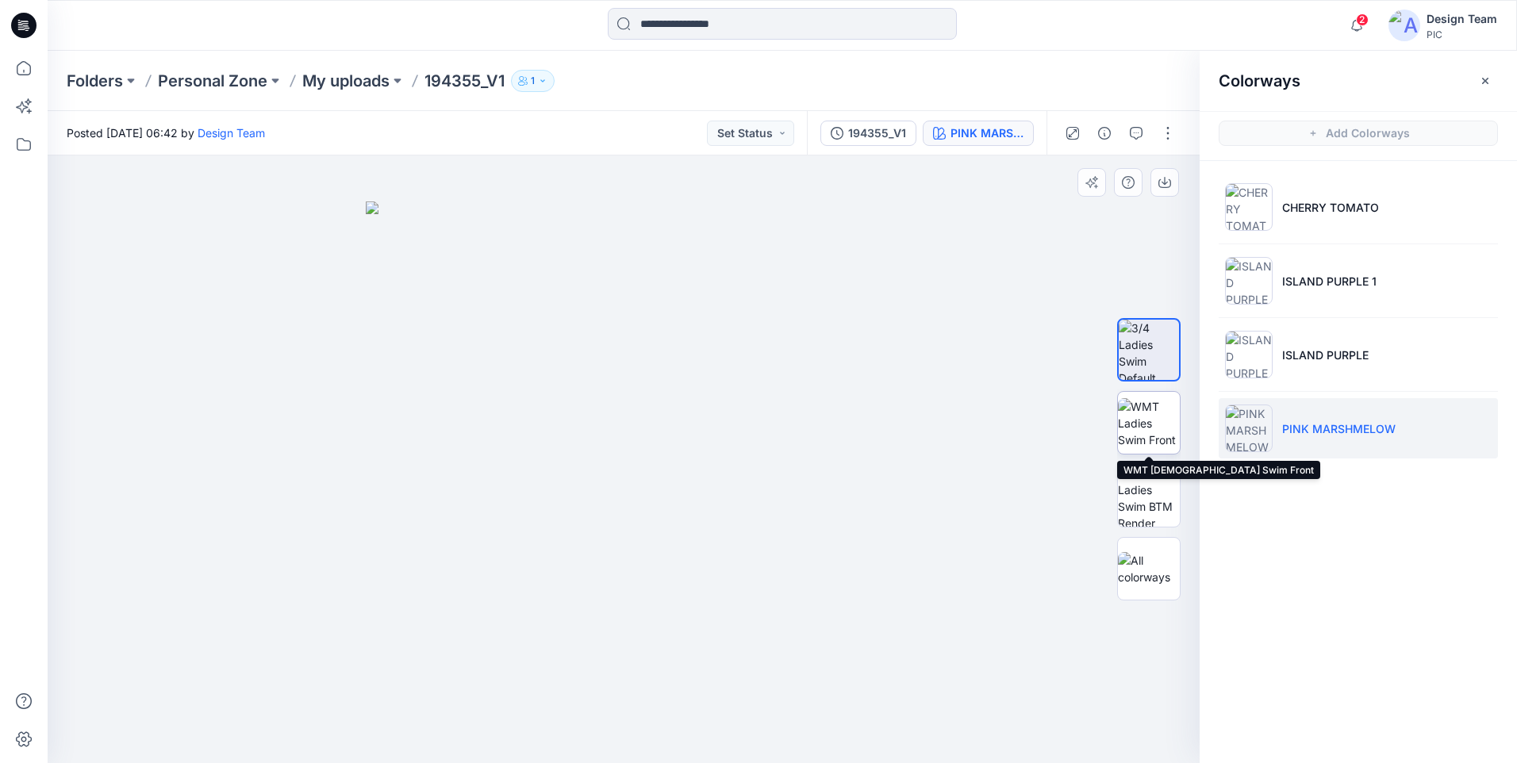
click at [1161, 435] on img at bounding box center [1149, 423] width 62 height 50
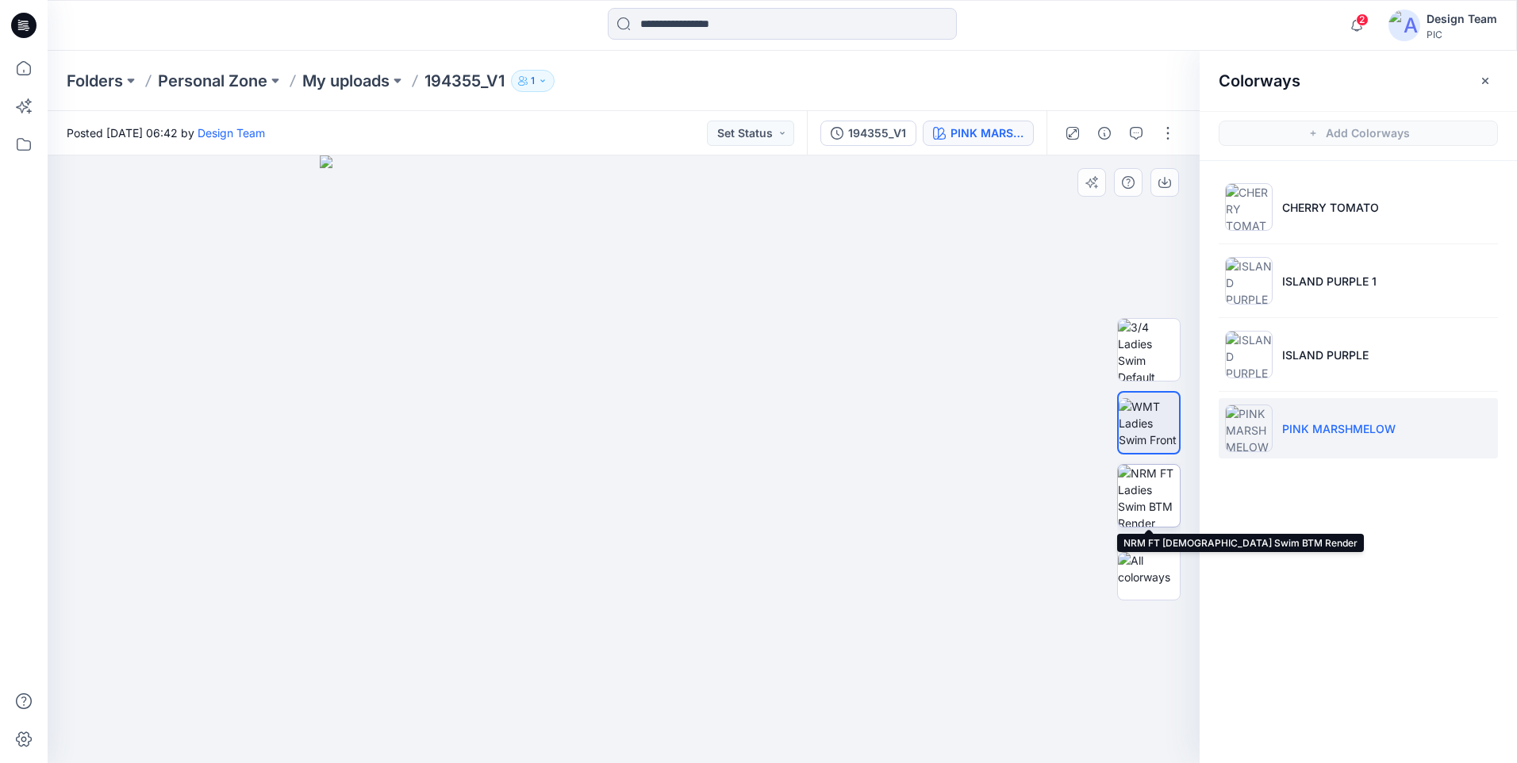
click at [1172, 477] on img at bounding box center [1149, 496] width 62 height 62
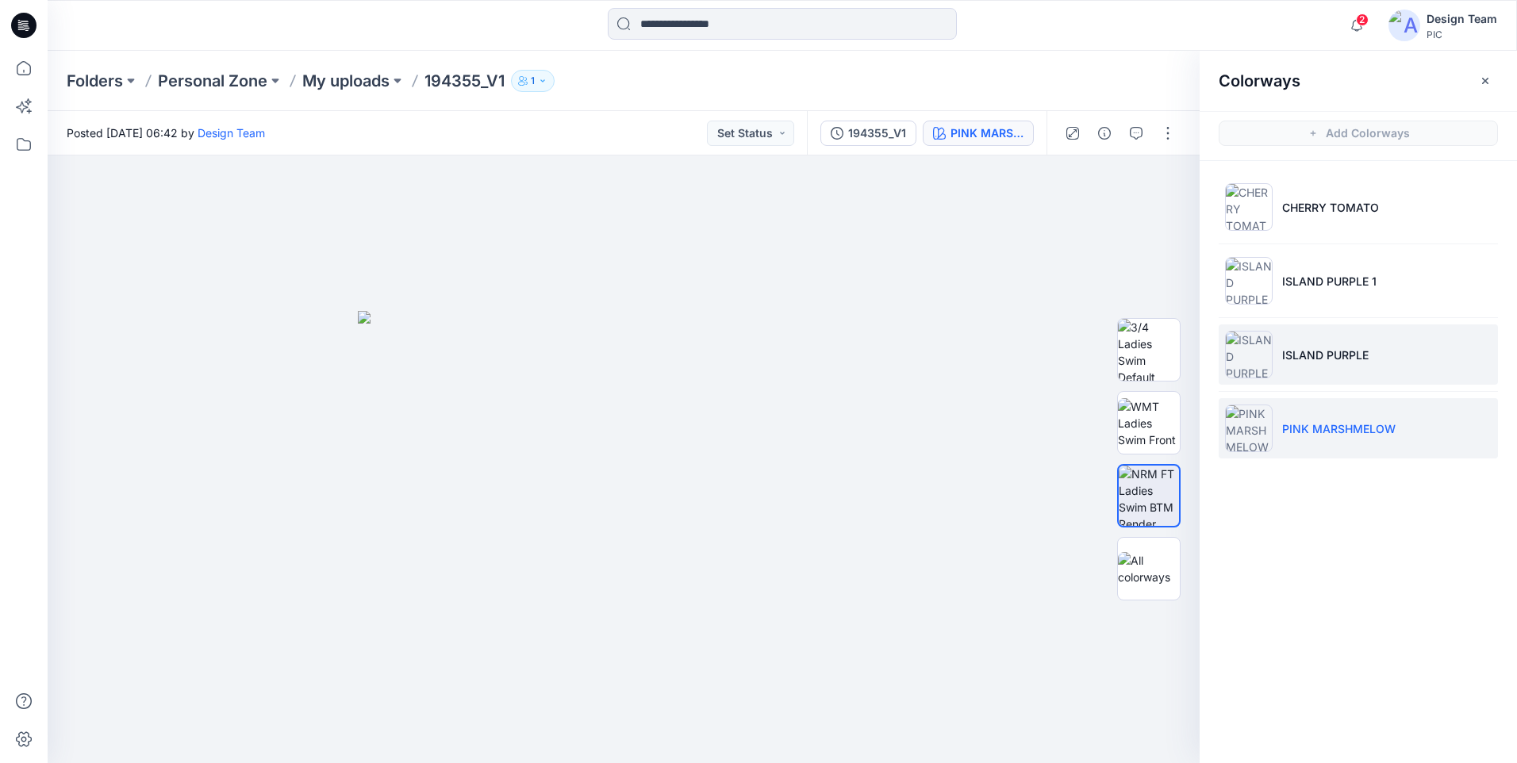
click at [1299, 370] on li "ISLAND PURPLE" at bounding box center [1357, 354] width 279 height 60
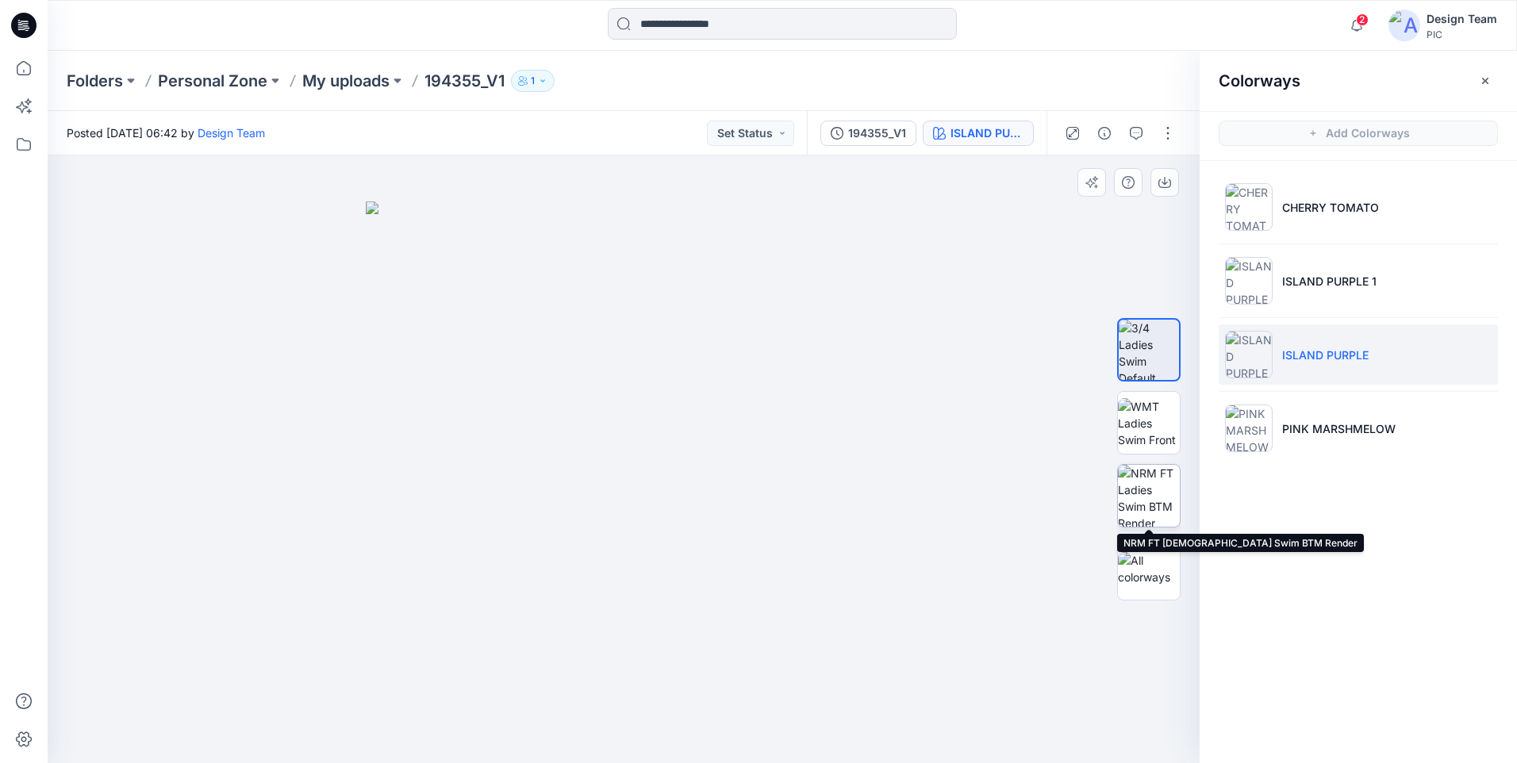
click at [1176, 501] on img at bounding box center [1149, 496] width 62 height 62
